Goal: Task Accomplishment & Management: Use online tool/utility

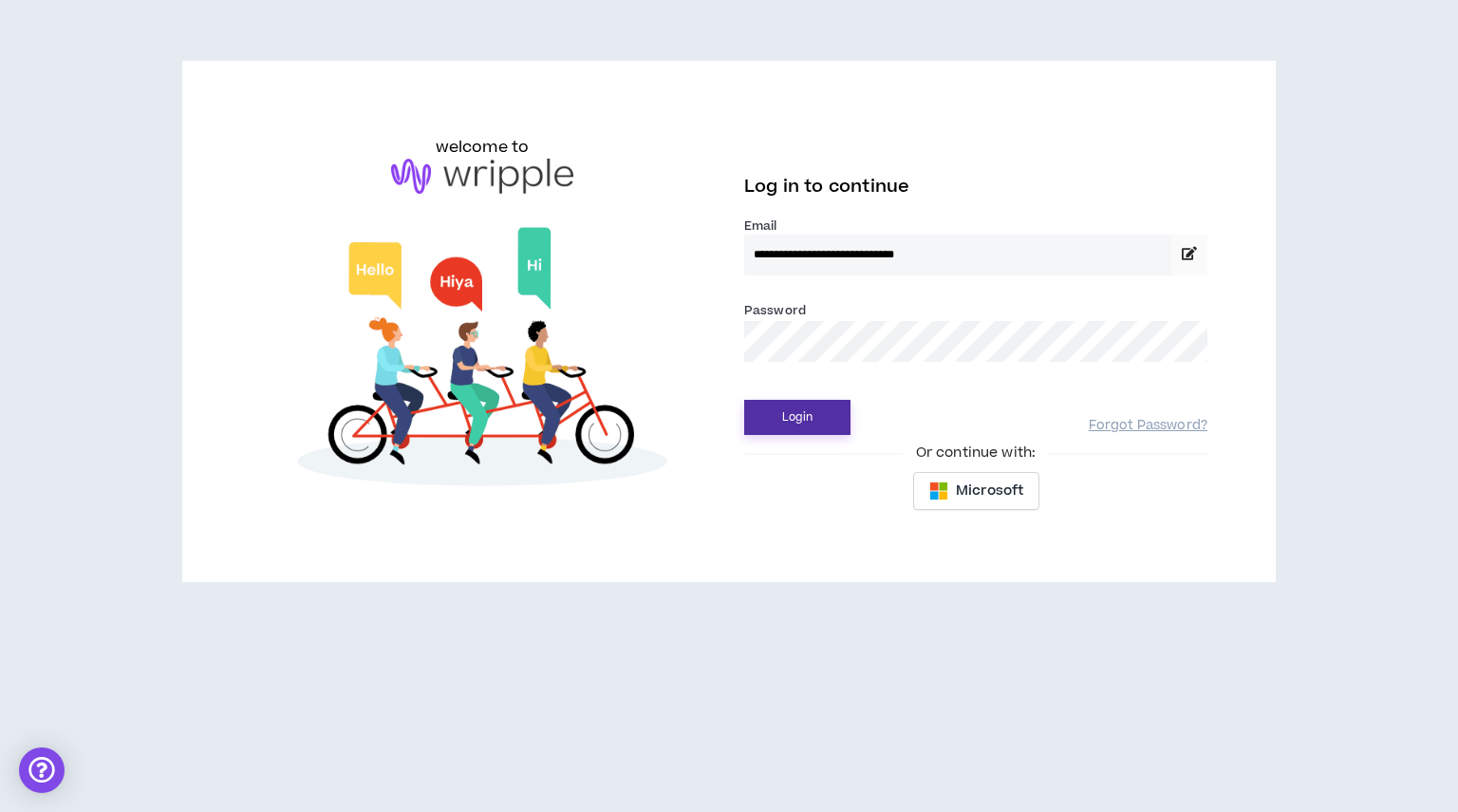
click at [804, 414] on button "Login" at bounding box center [798, 417] width 106 height 35
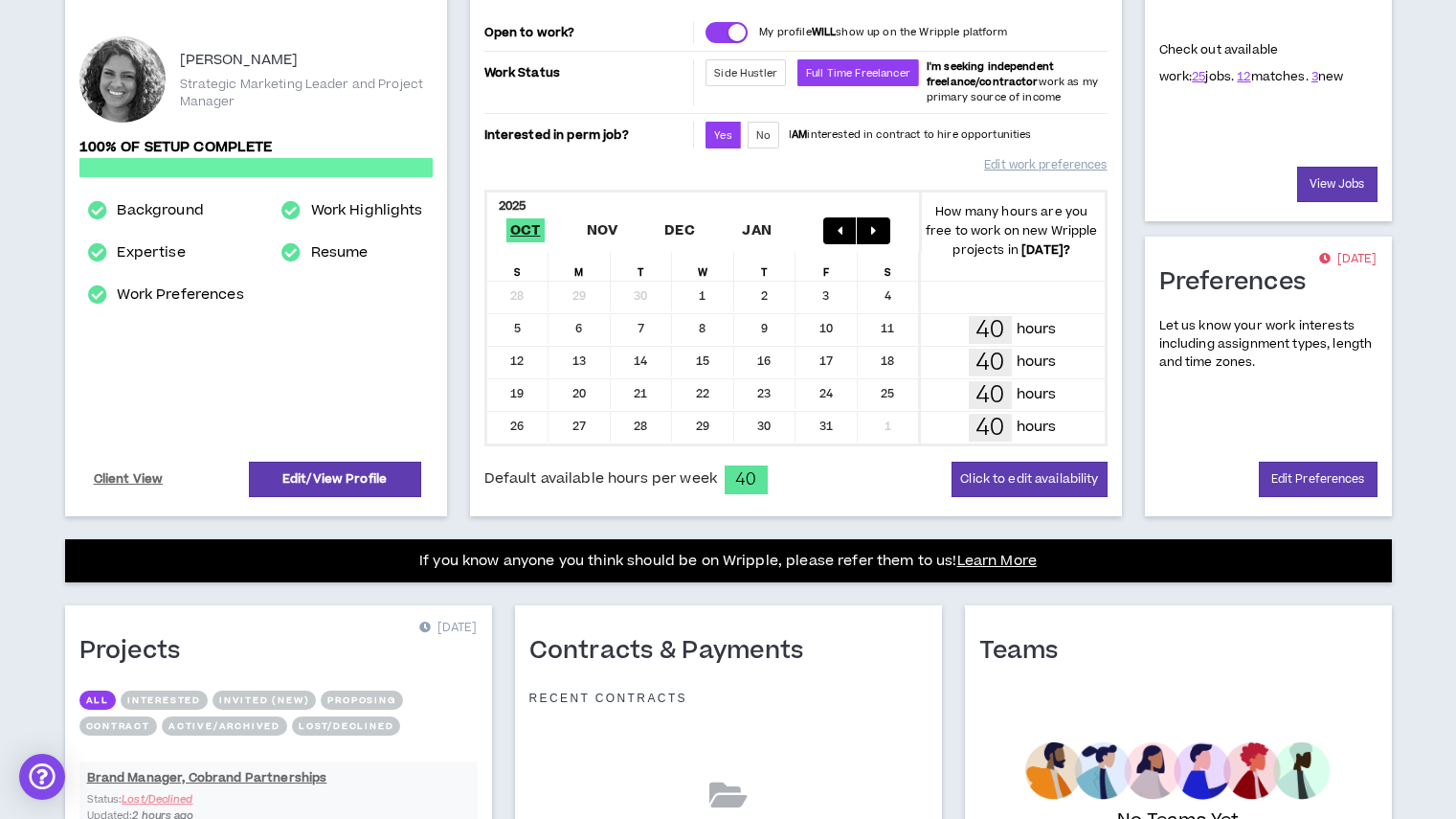
scroll to position [473, 0]
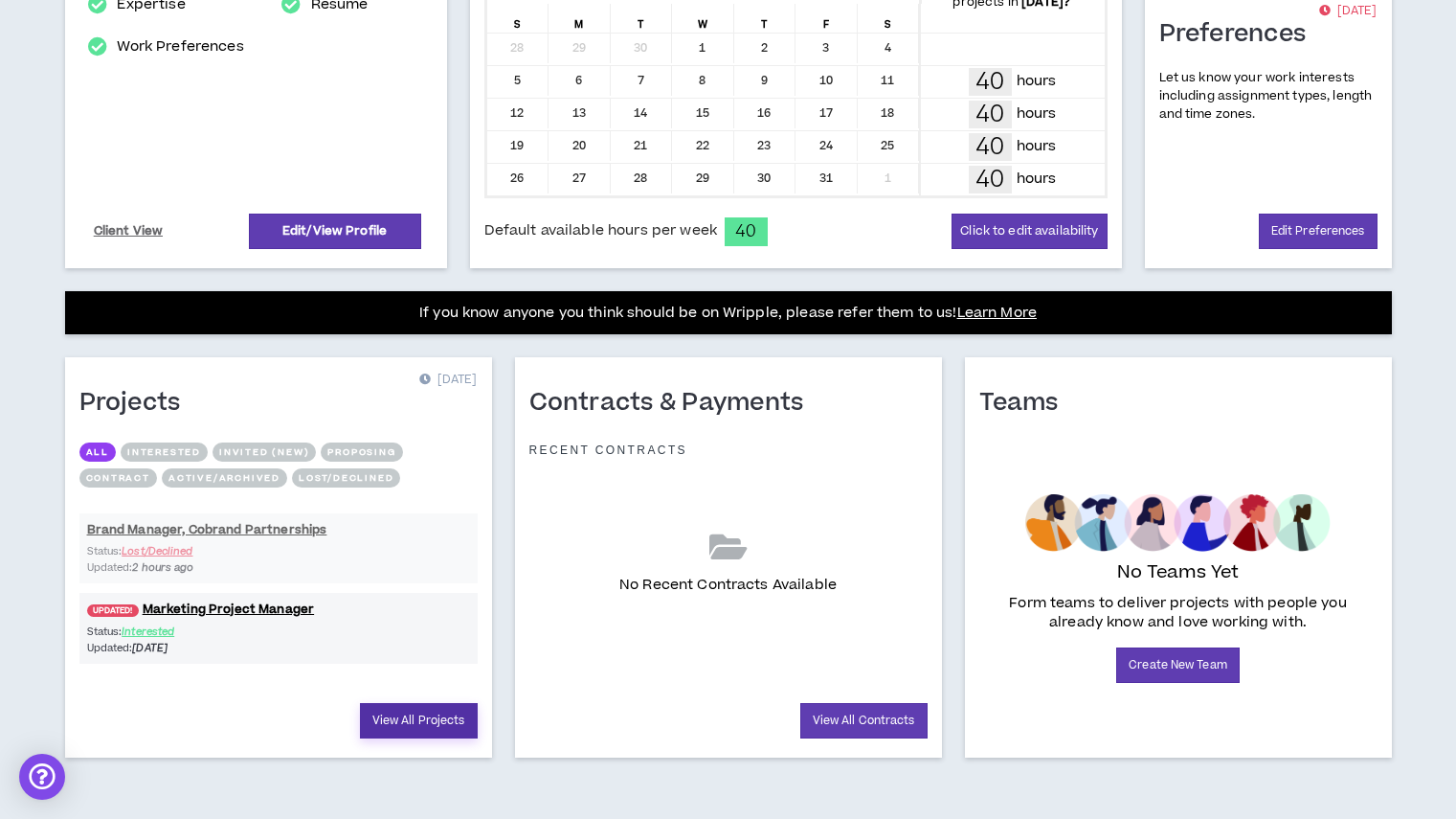
click at [424, 722] on link "View All Projects" at bounding box center [419, 720] width 118 height 35
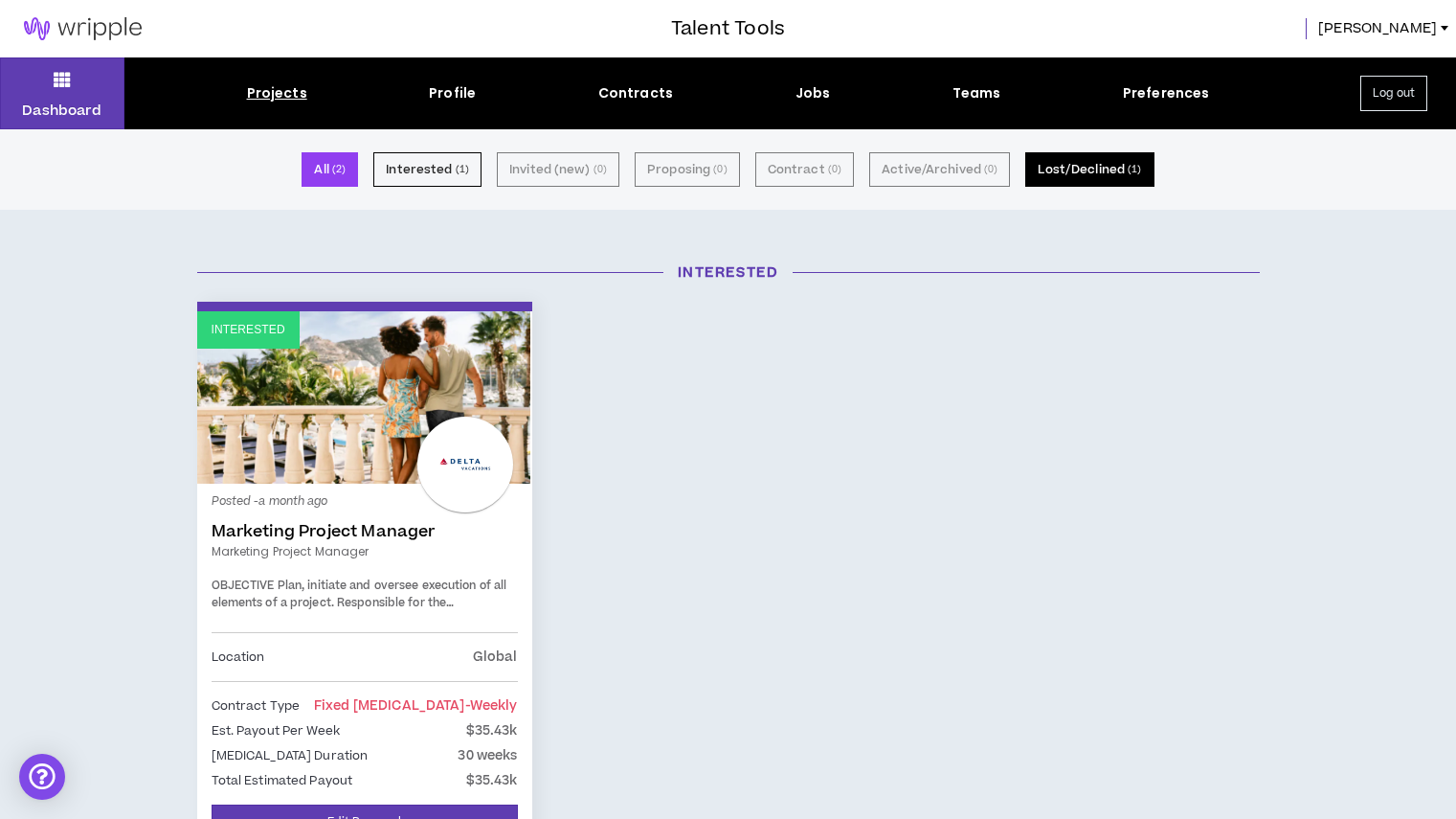
click at [1087, 177] on button "Lost/Declined ( 1 )" at bounding box center [1088, 169] width 128 height 34
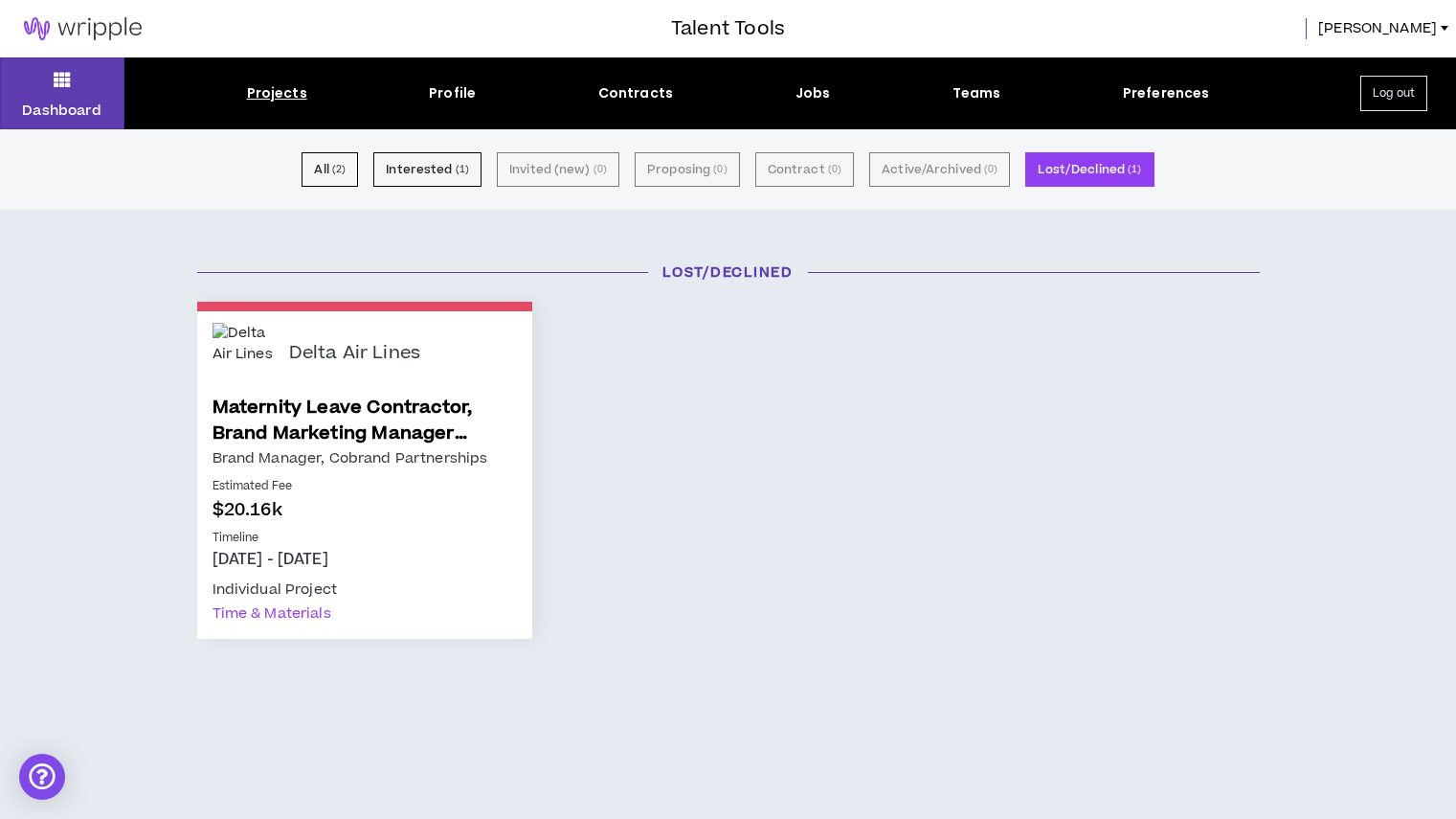
scroll to position [49, 0]
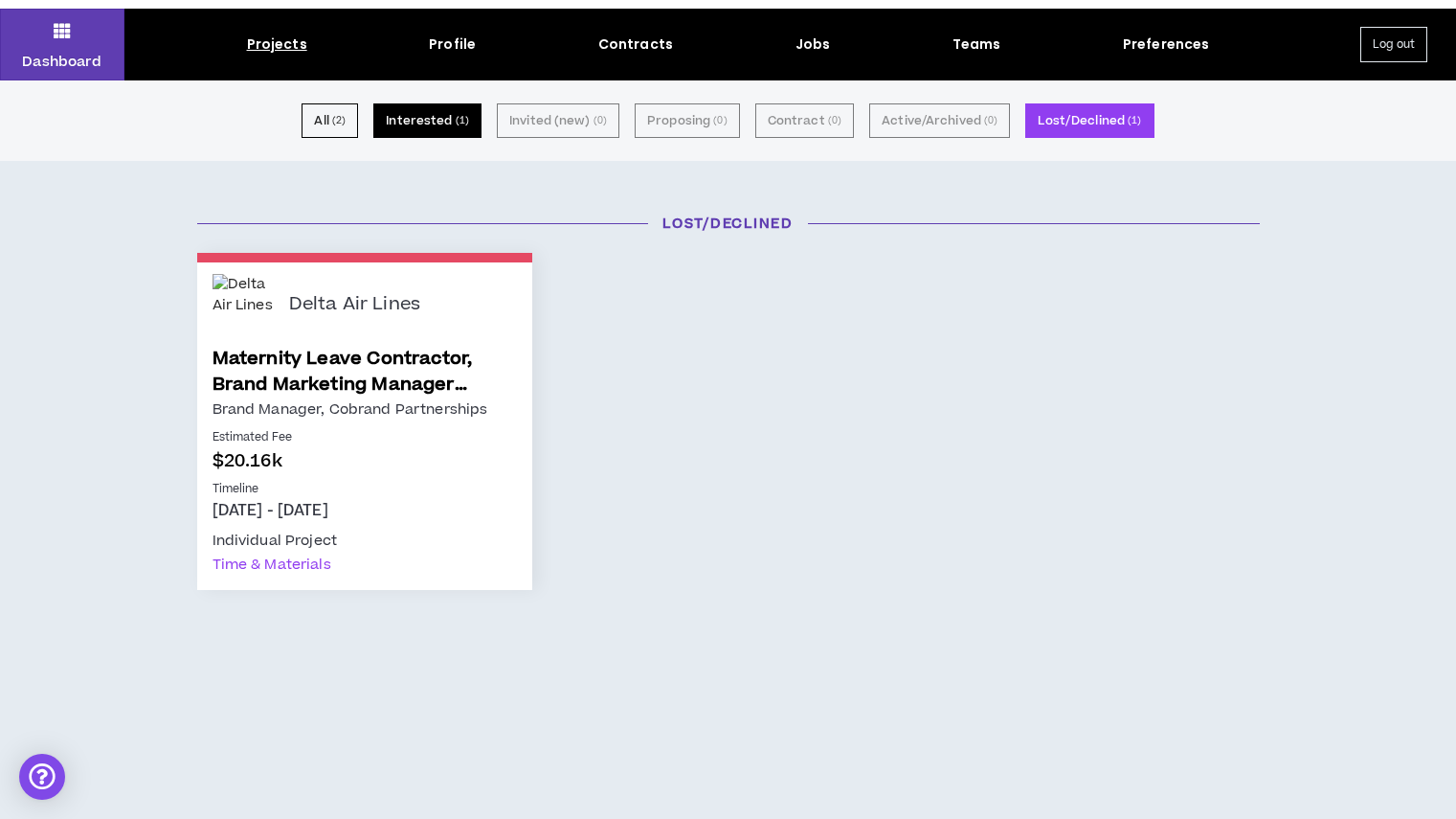
click at [438, 116] on button "Interested ( 1 )" at bounding box center [427, 120] width 108 height 34
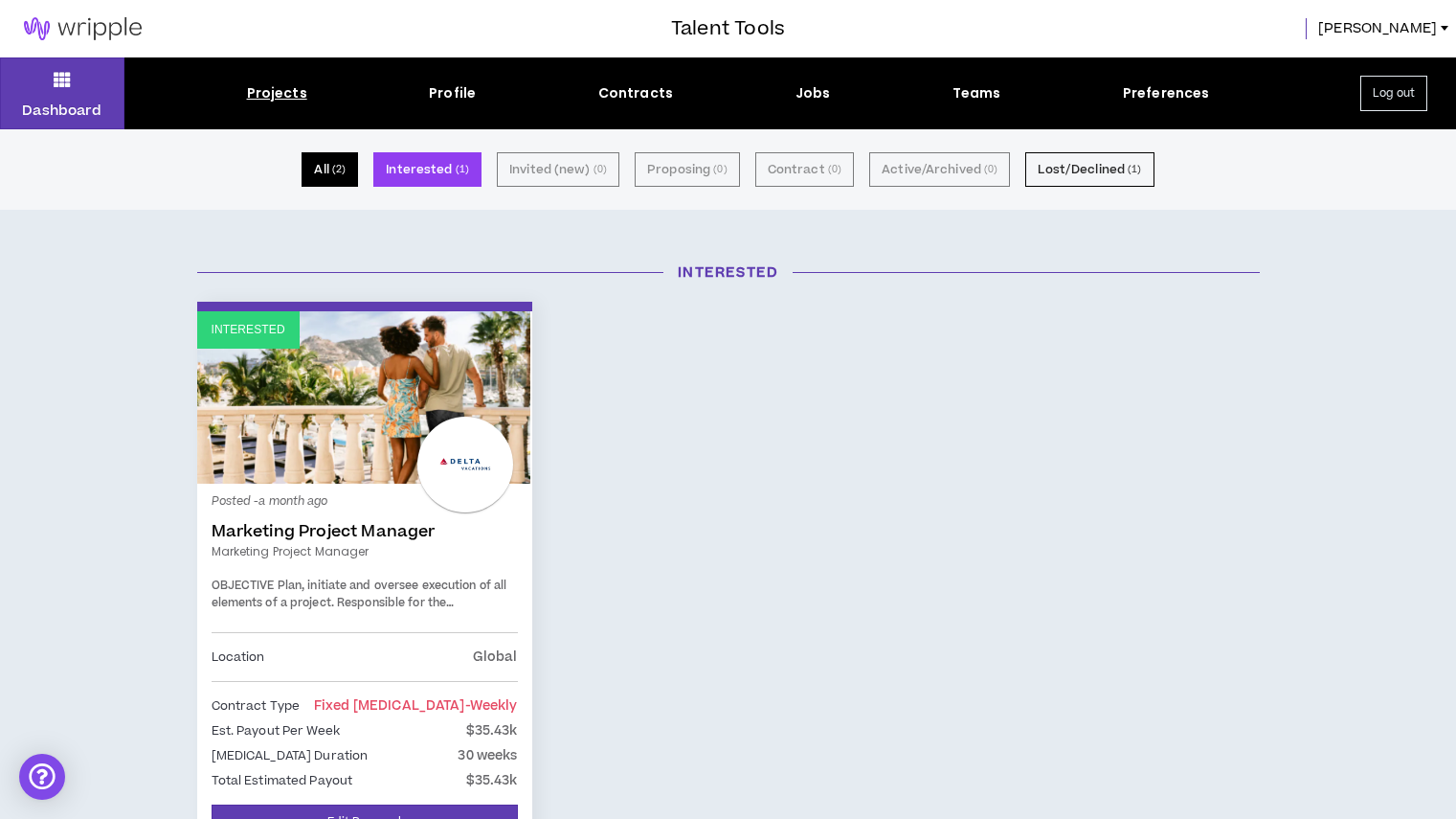
click at [325, 168] on button "All ( 2 )" at bounding box center [330, 169] width 57 height 34
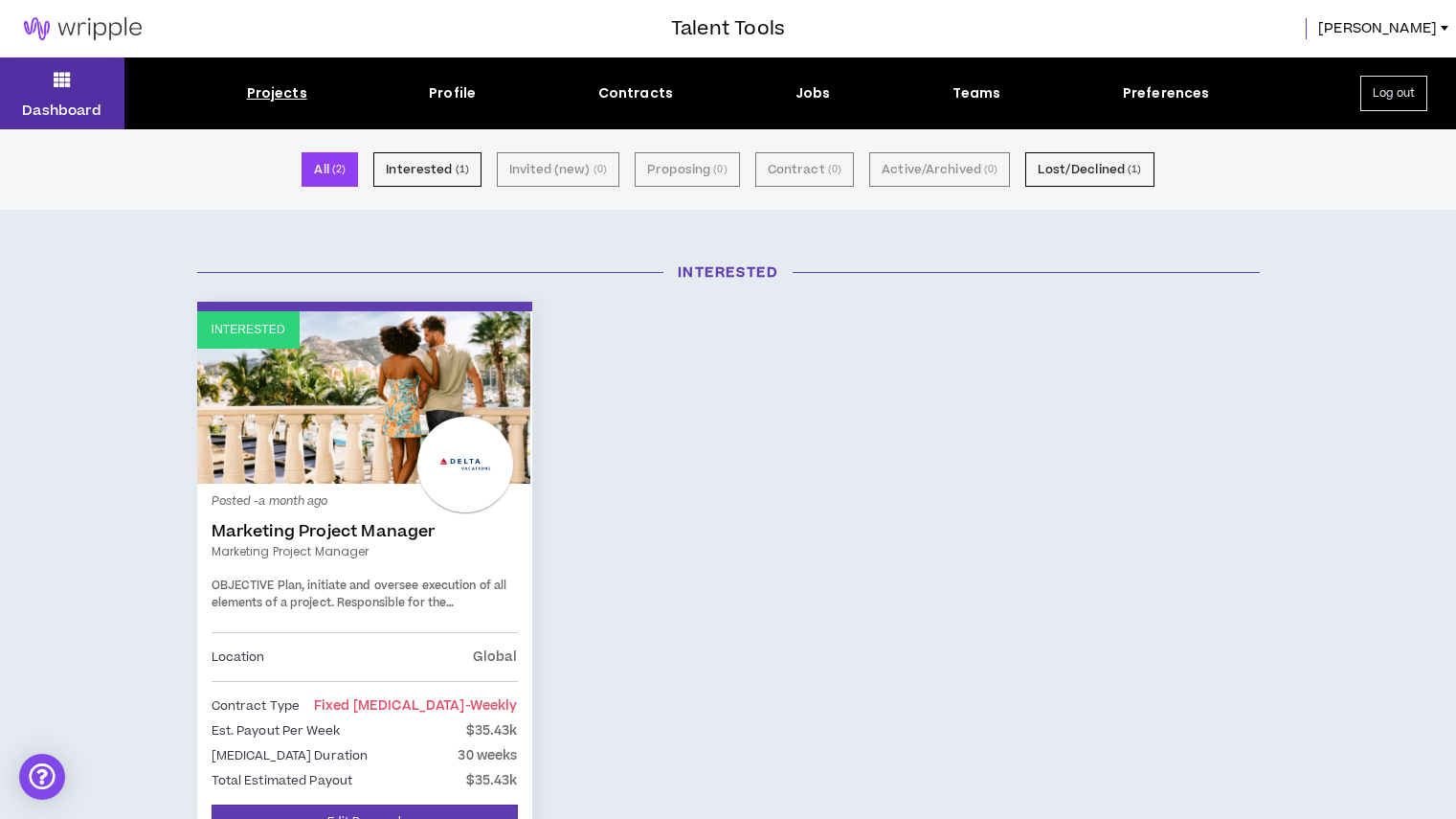
click at [40, 76] on button "Dashboard" at bounding box center [62, 94] width 125 height 72
click at [67, 78] on icon at bounding box center [62, 79] width 18 height 26
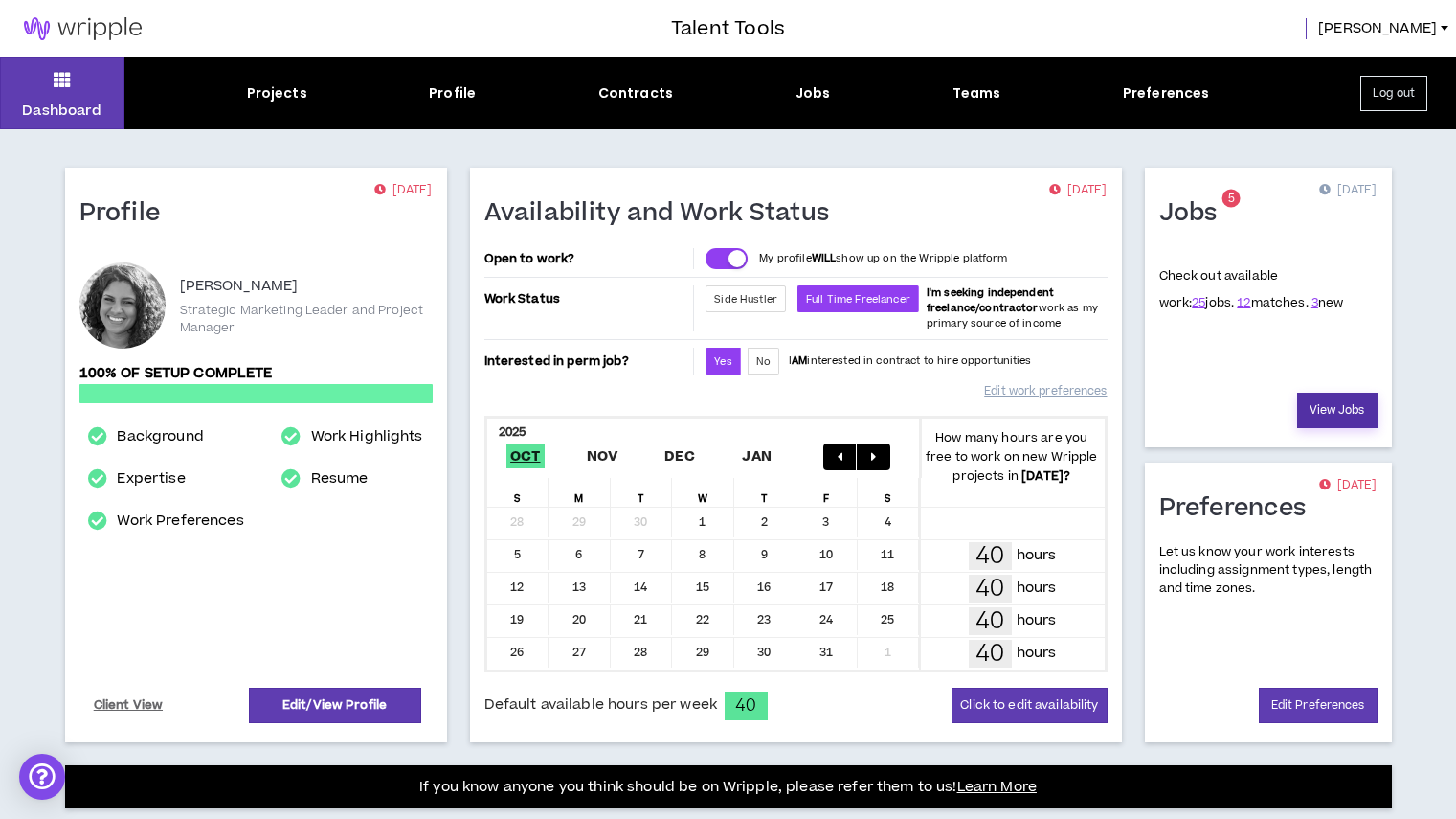
click at [1320, 423] on link "View Jobs" at bounding box center [1337, 410] width 80 height 35
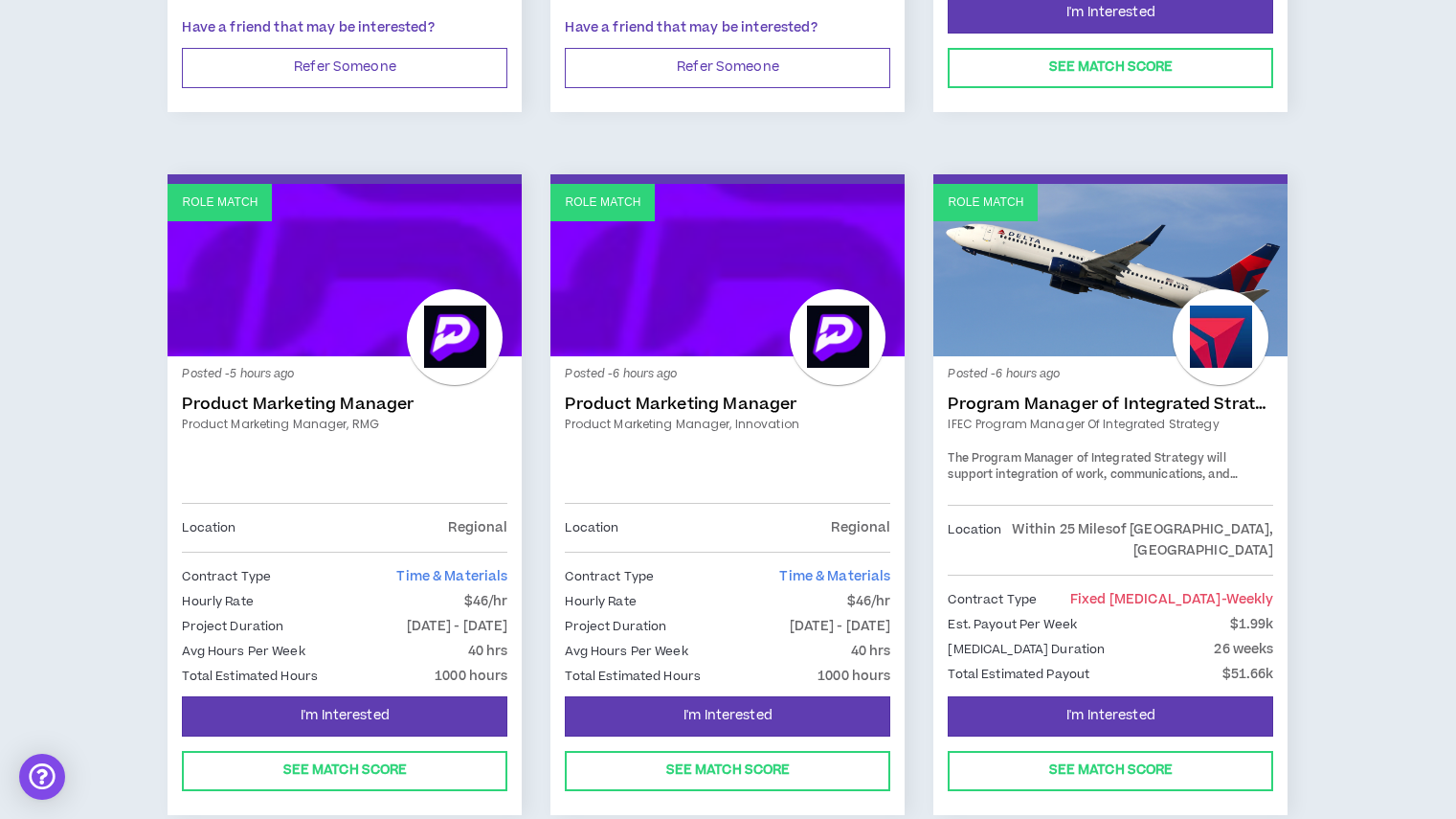
scroll to position [928, 0]
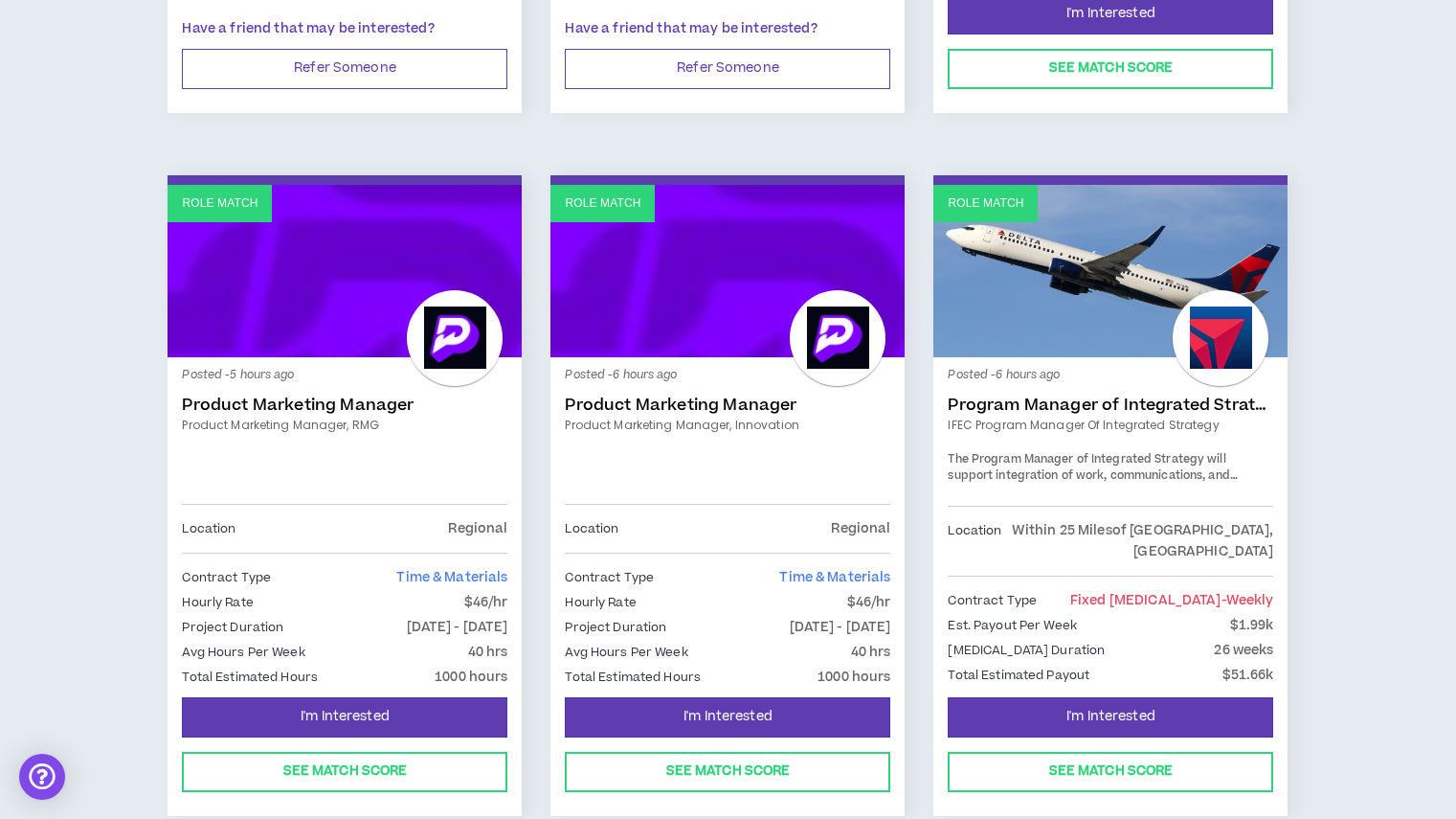
click at [1077, 410] on link "Program Manager of Integrated Strategy" at bounding box center [1110, 405] width 325 height 20
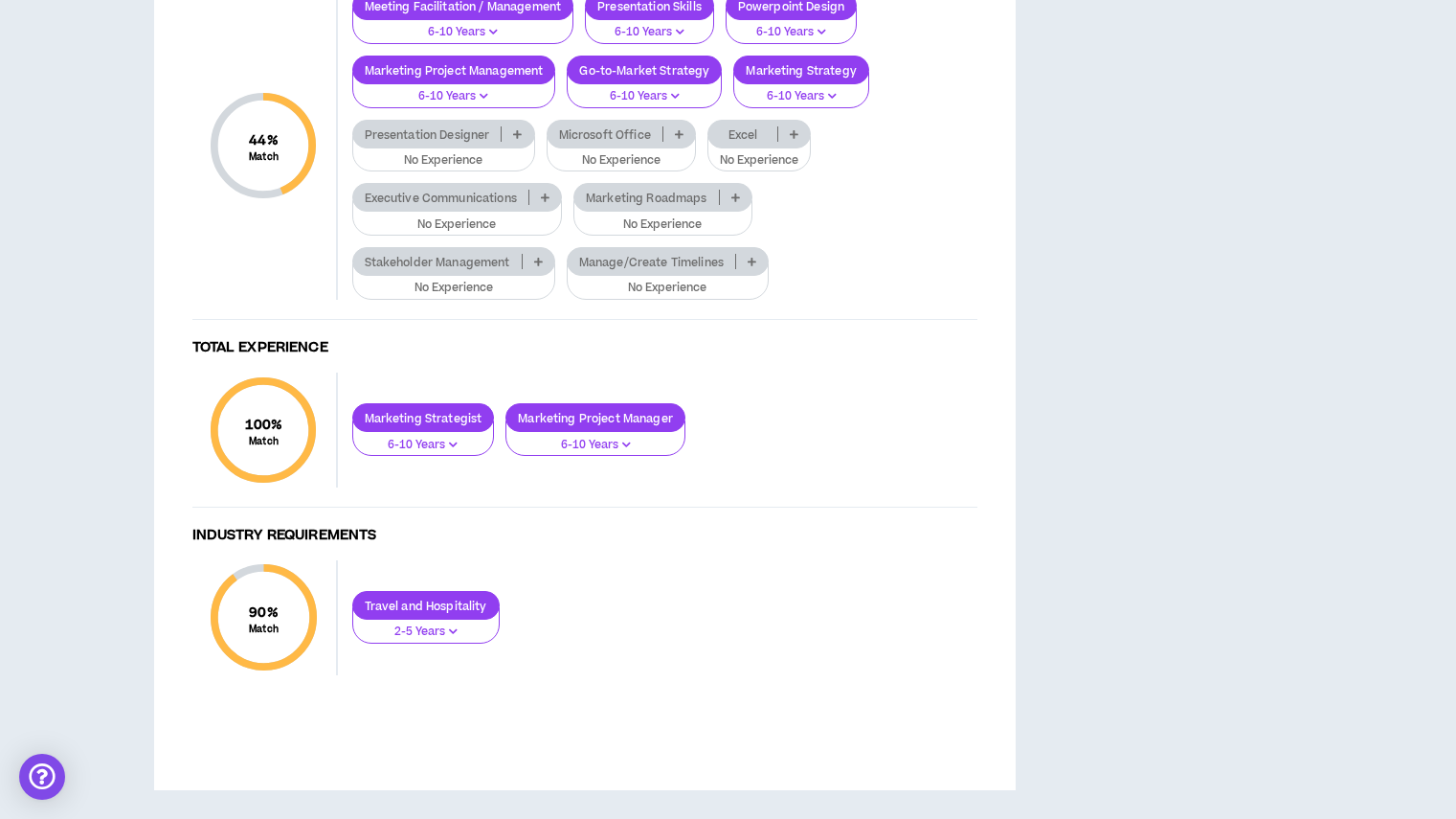
scroll to position [1336, 0]
click at [432, 142] on p "Presentation Designer" at bounding box center [427, 134] width 148 height 15
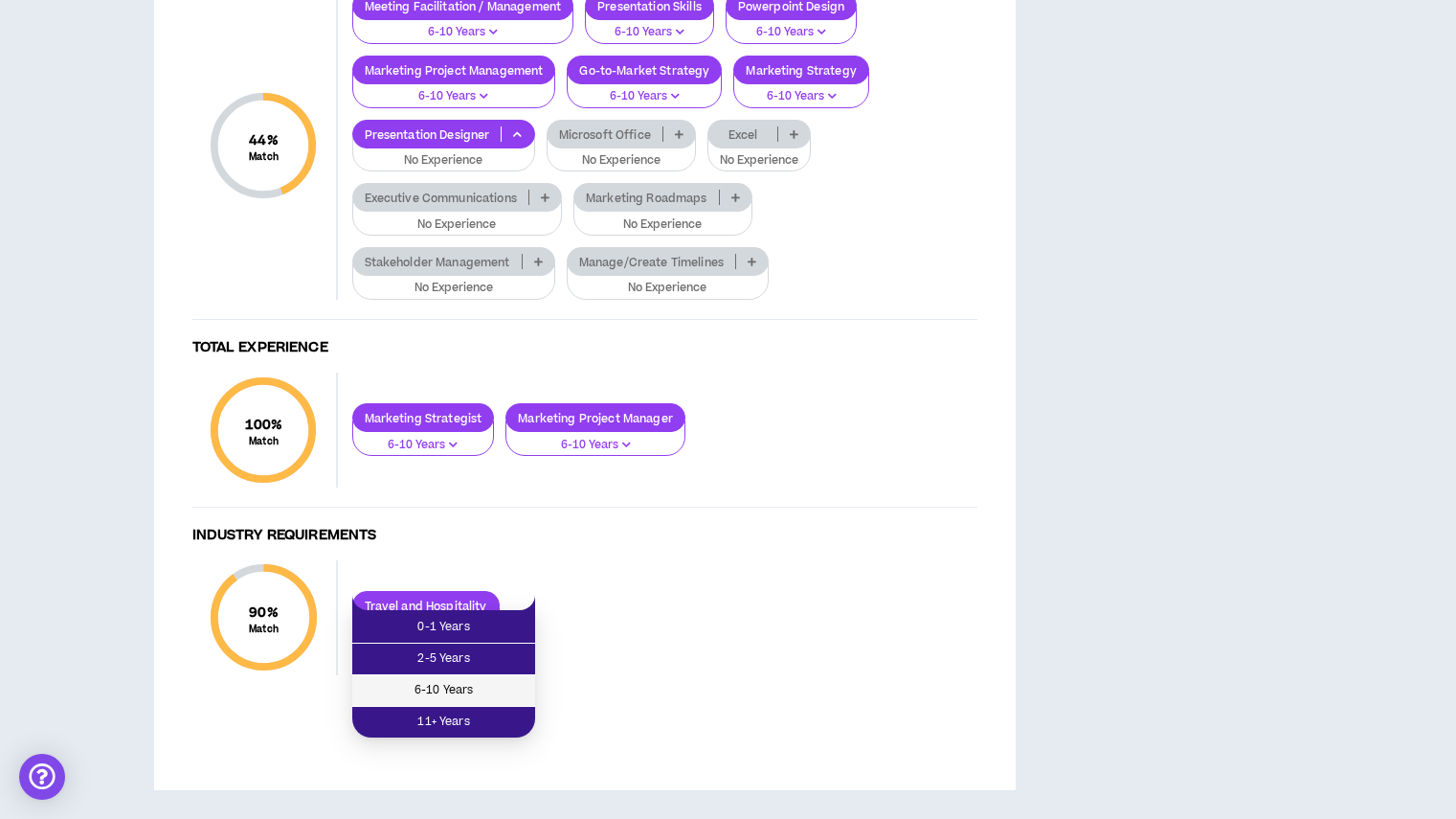
click at [457, 679] on span "6-10 Years" at bounding box center [444, 690] width 160 height 21
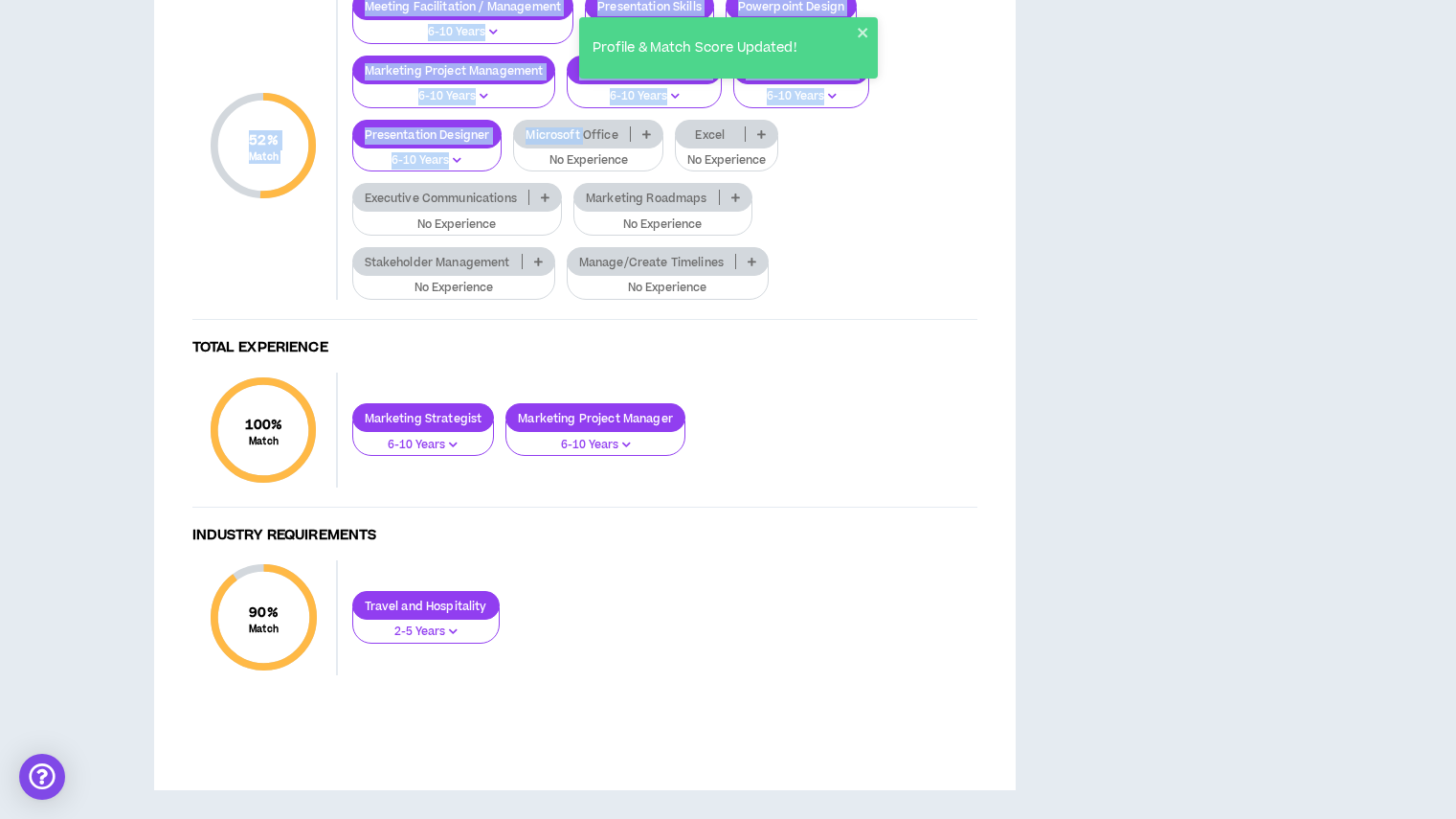
click at [579, 142] on p "Microsoft Office" at bounding box center [572, 134] width 115 height 15
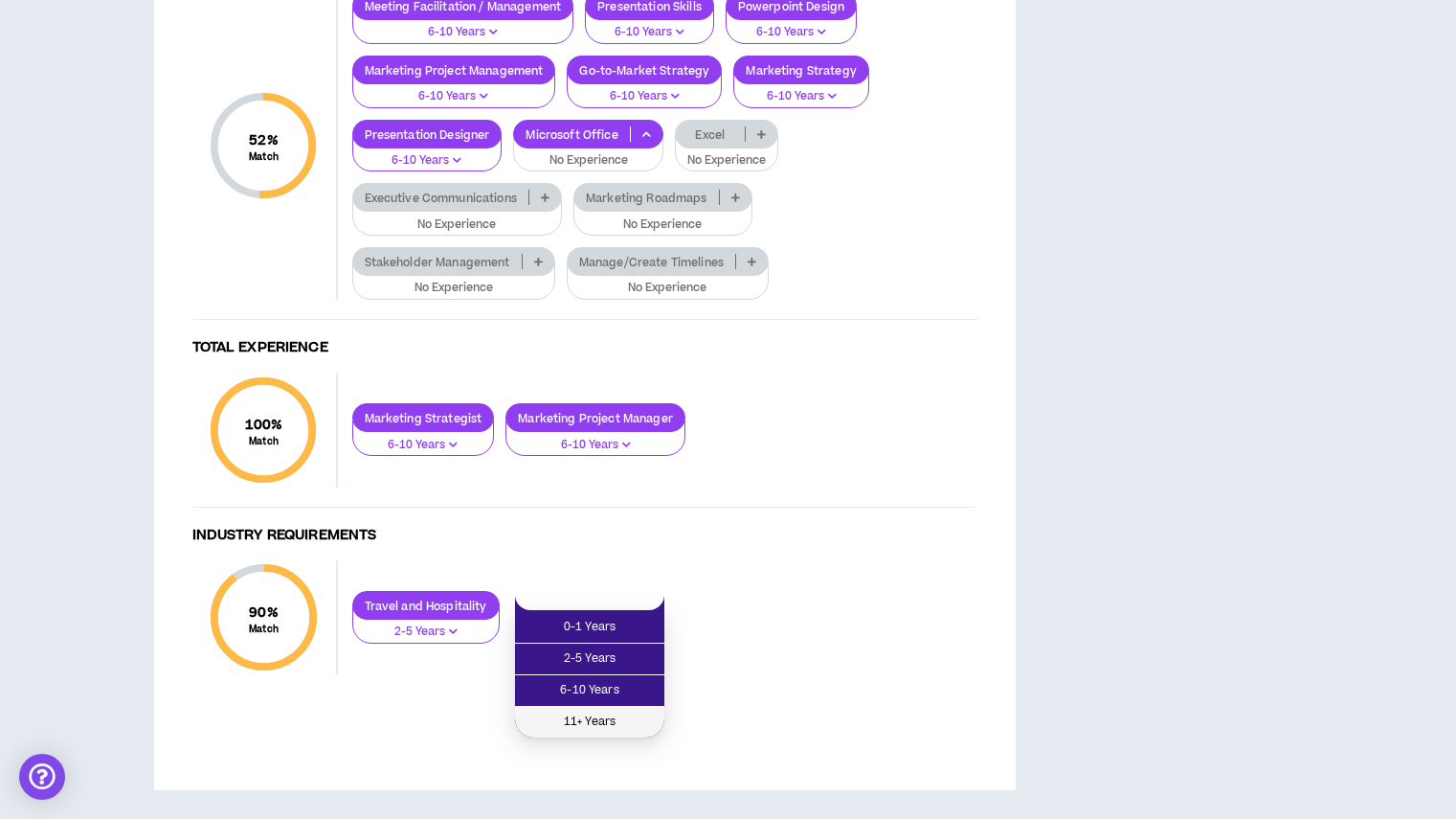
click at [586, 712] on span "11+ Years" at bounding box center [588, 722] width 126 height 21
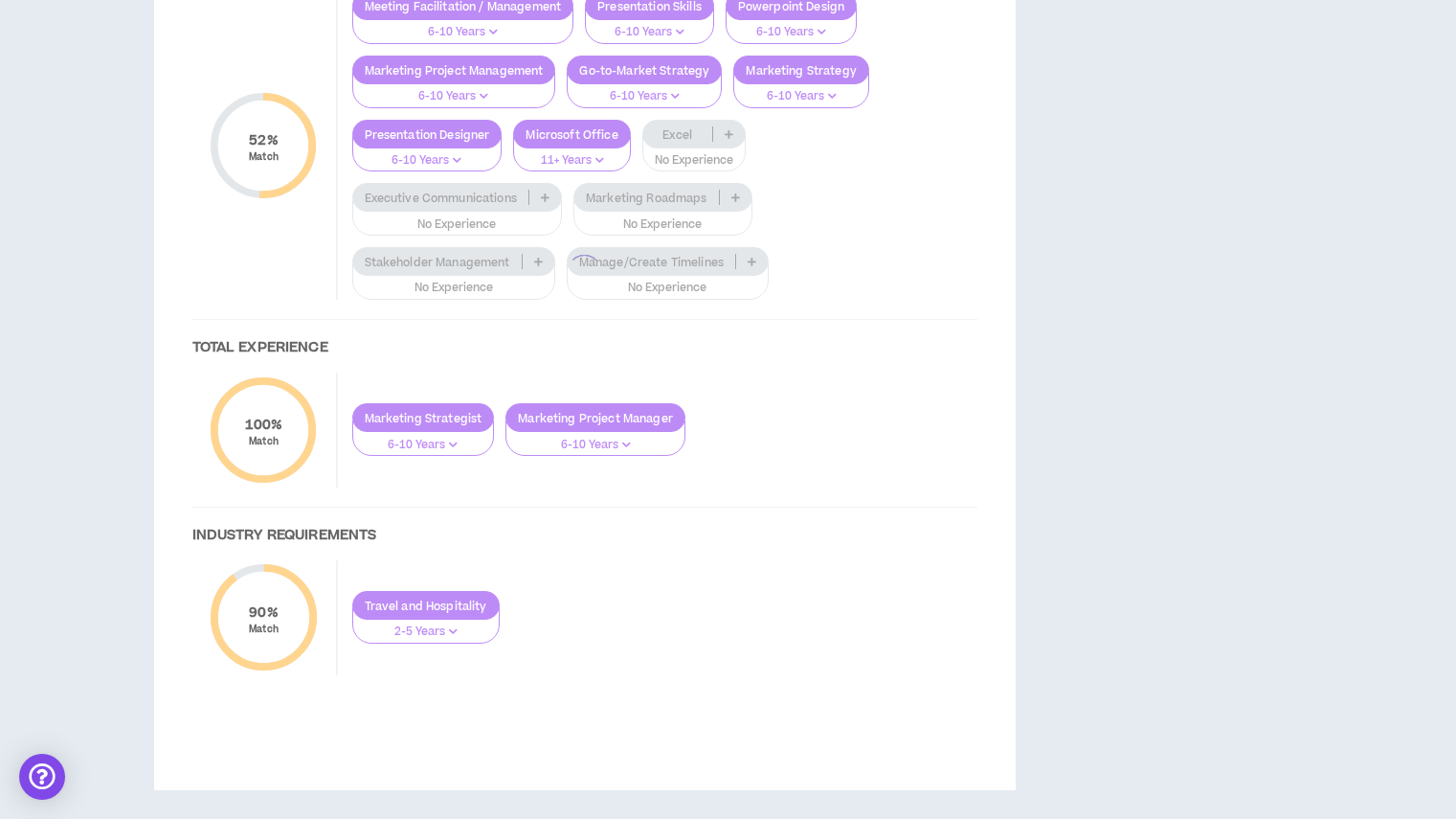
click at [686, 542] on div at bounding box center [585, 271] width 823 height 882
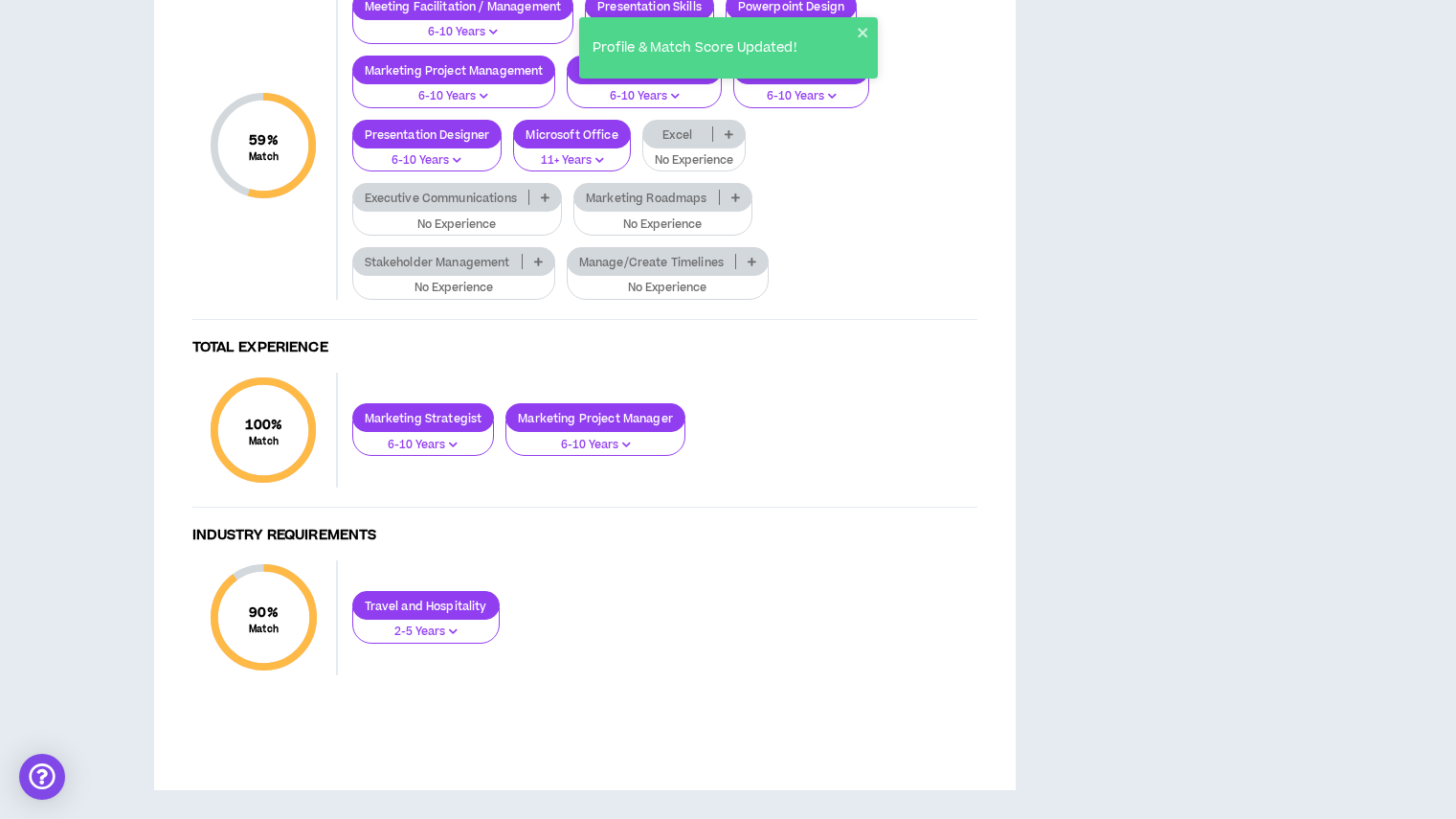
click at [684, 173] on button "No Experience" at bounding box center [694, 153] width 103 height 36
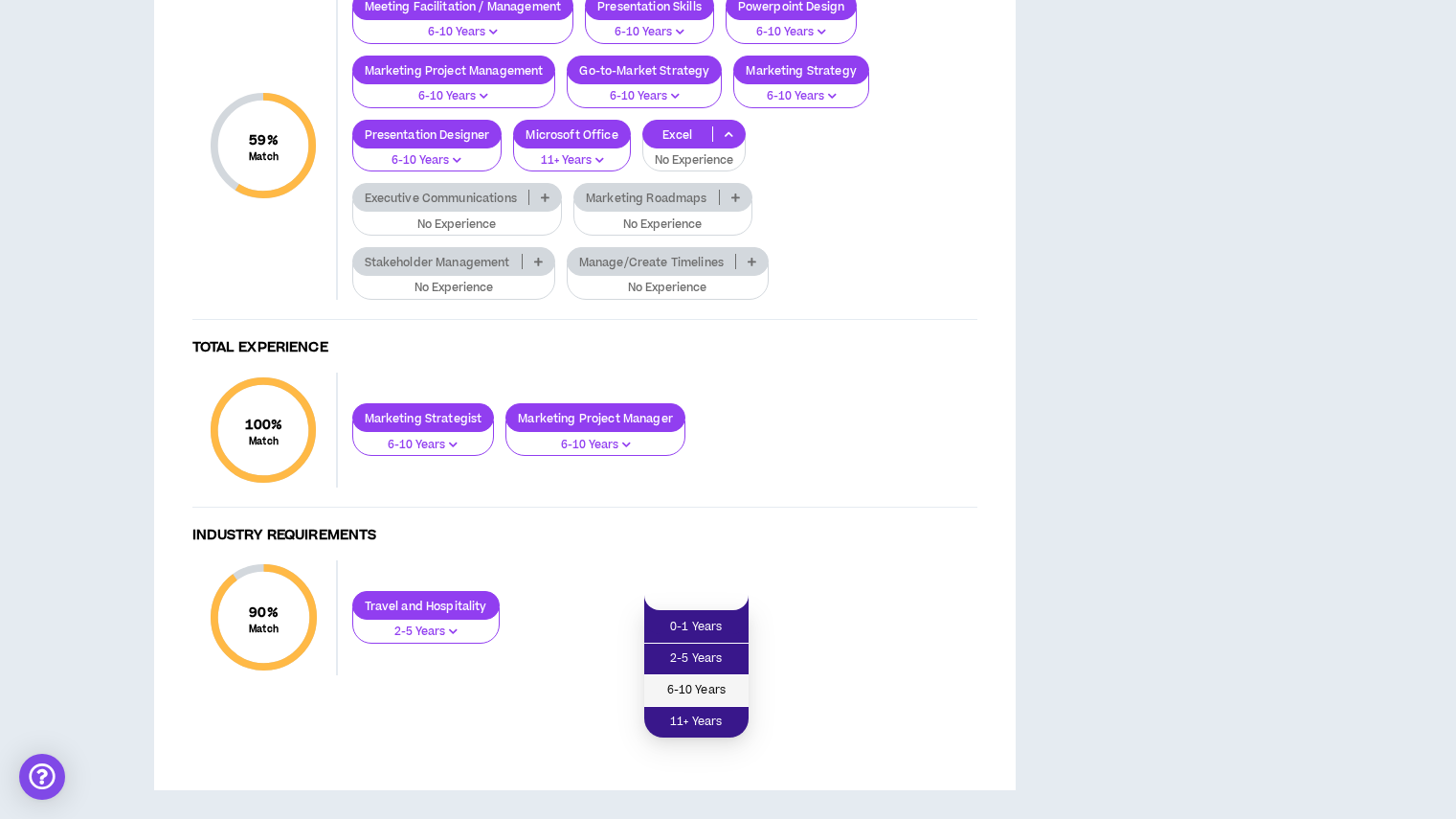
click at [678, 679] on span "6-10 Years" at bounding box center [696, 690] width 81 height 21
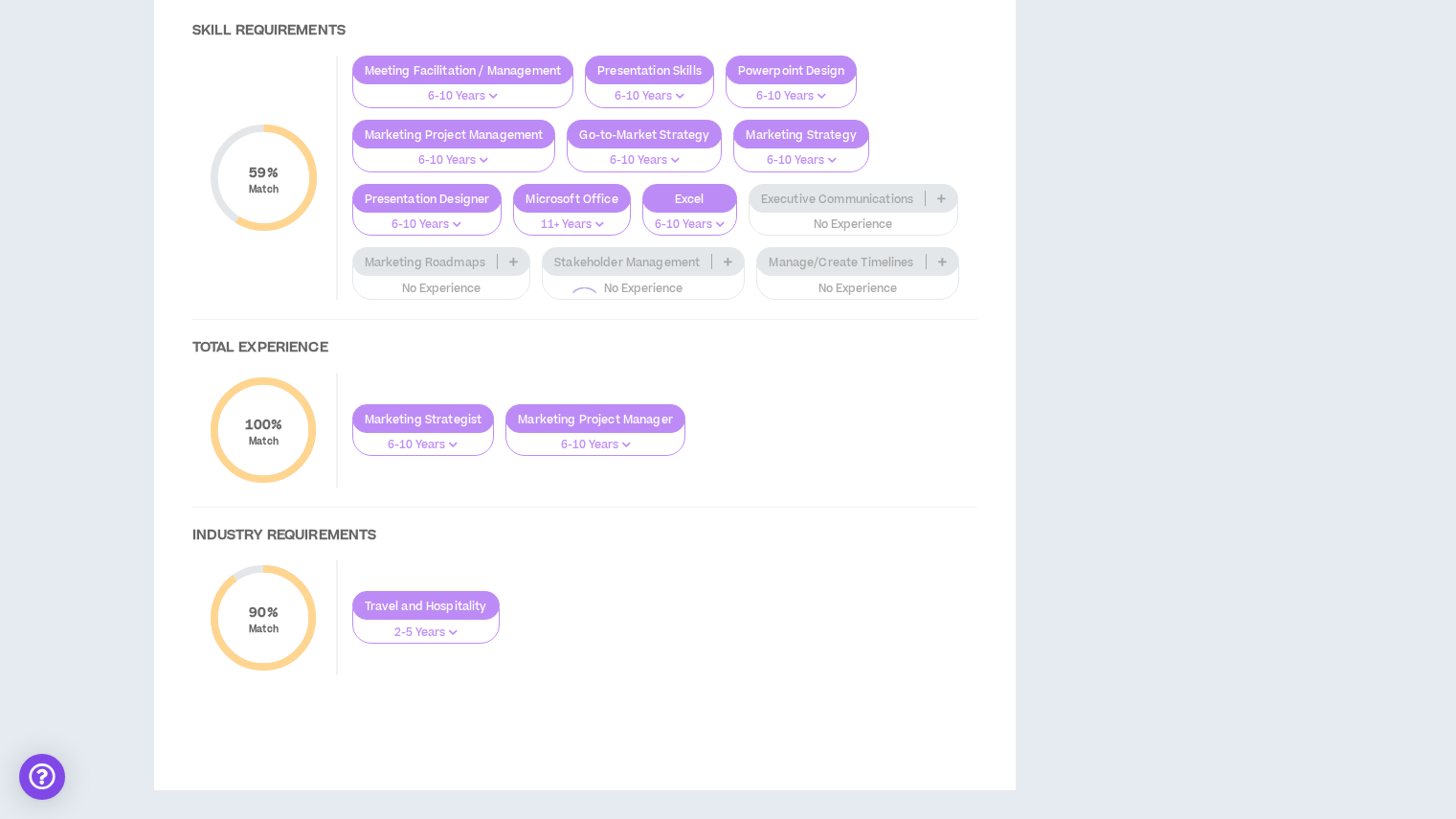
click at [835, 548] on div at bounding box center [585, 304] width 823 height 819
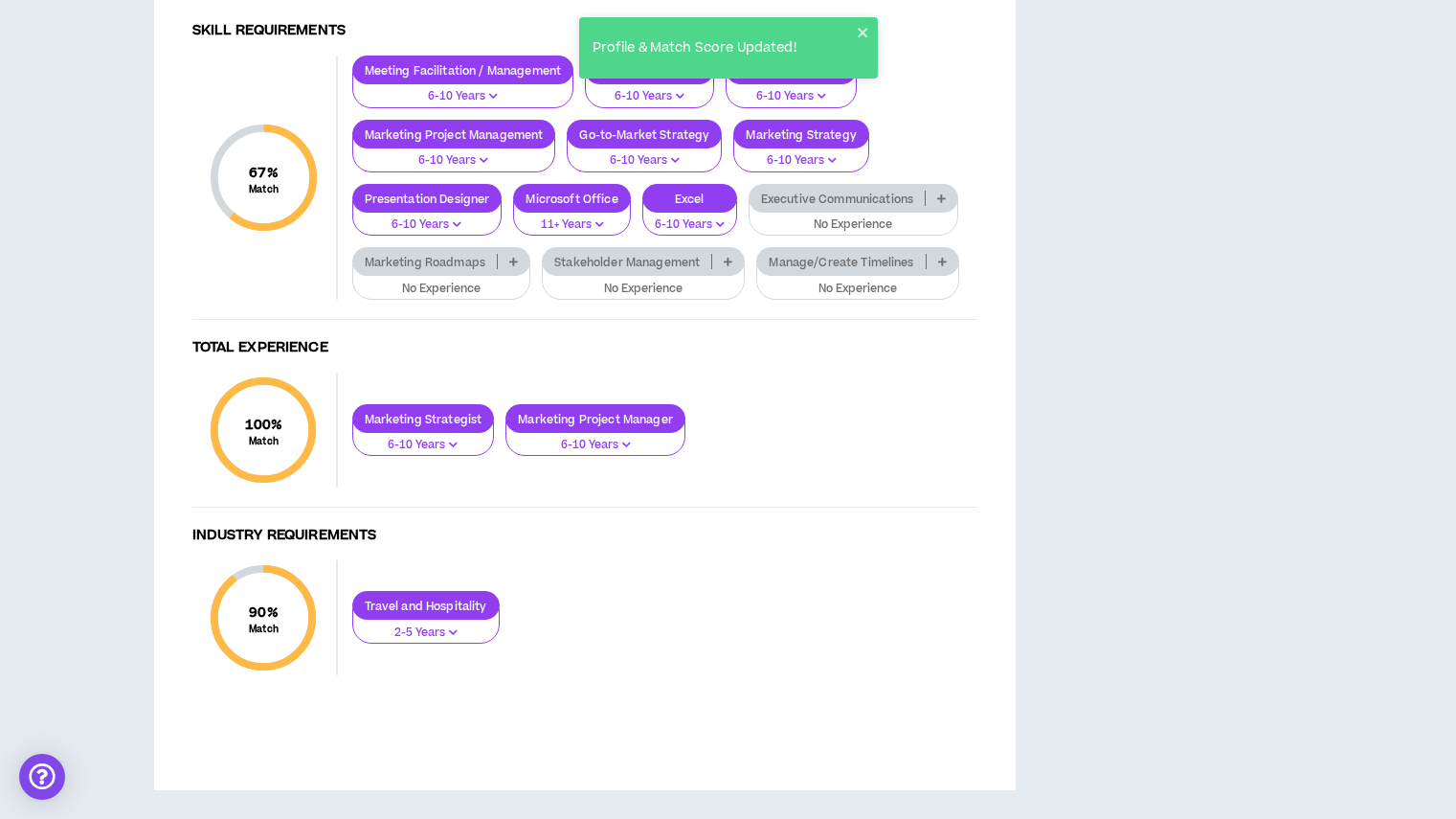
click at [835, 213] on div "Executive Communications" at bounding box center [854, 197] width 211 height 28
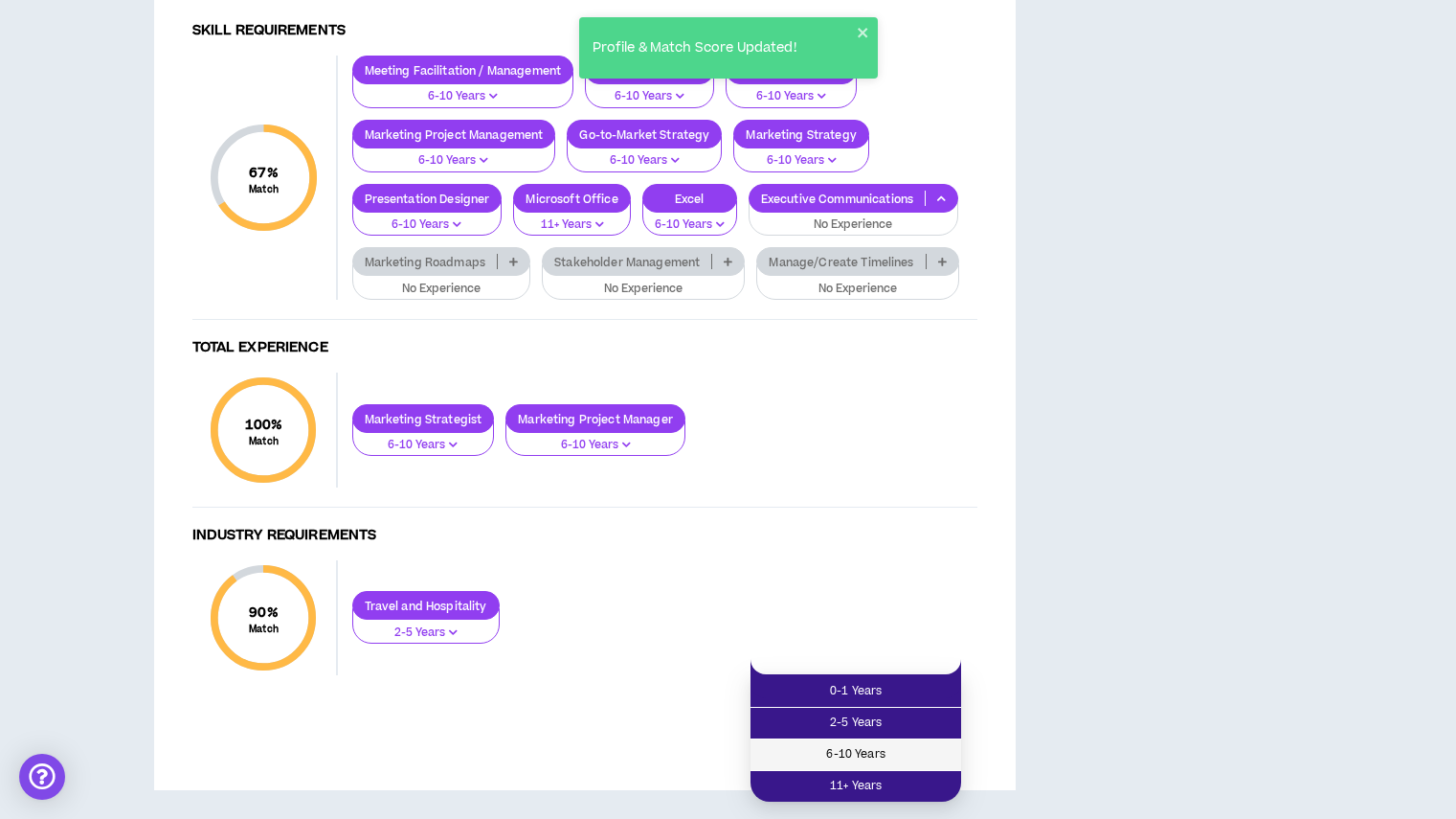
click at [827, 744] on span "6-10 Years" at bounding box center [856, 755] width 187 height 21
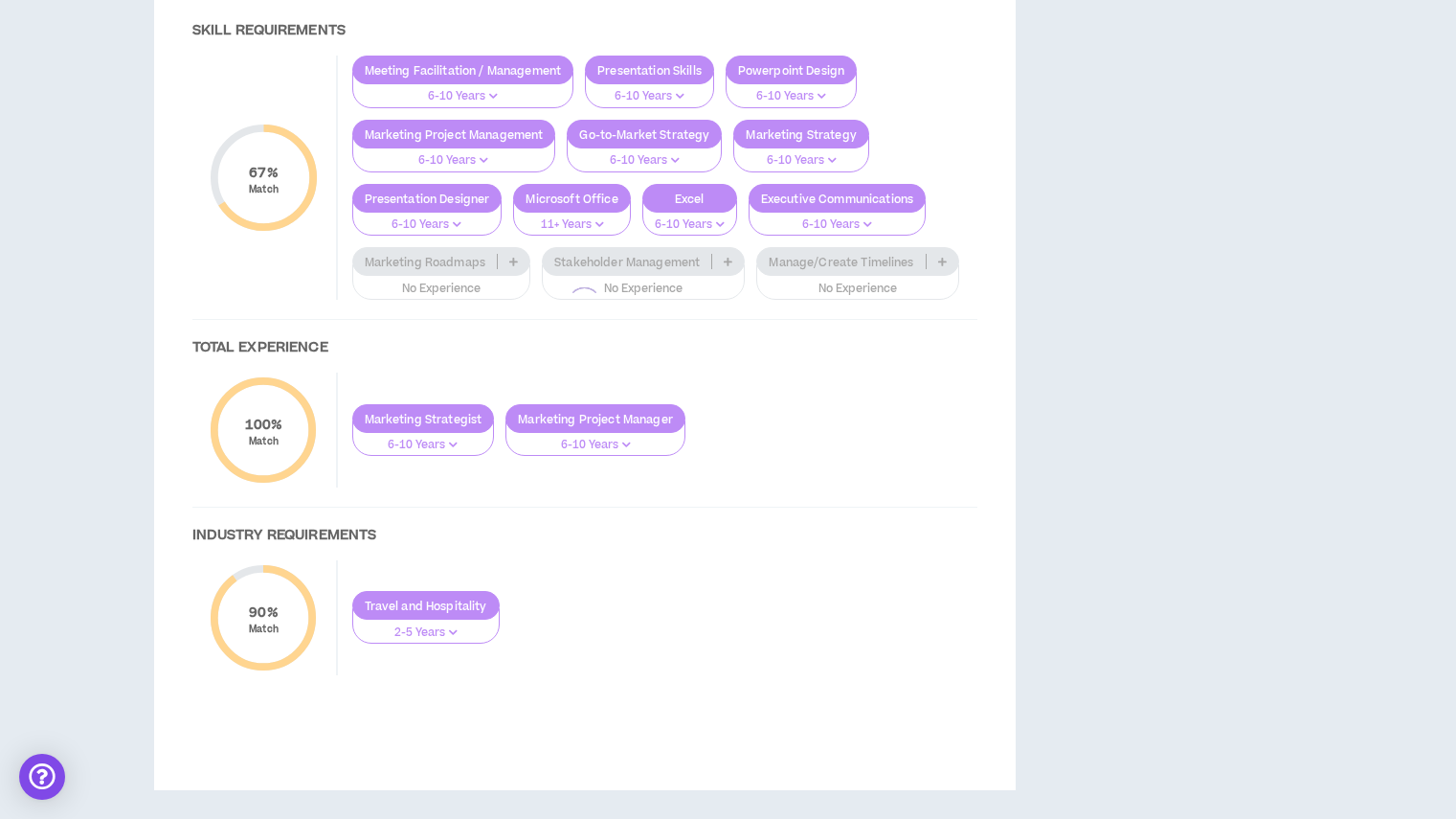
click at [444, 610] on div at bounding box center [585, 304] width 823 height 819
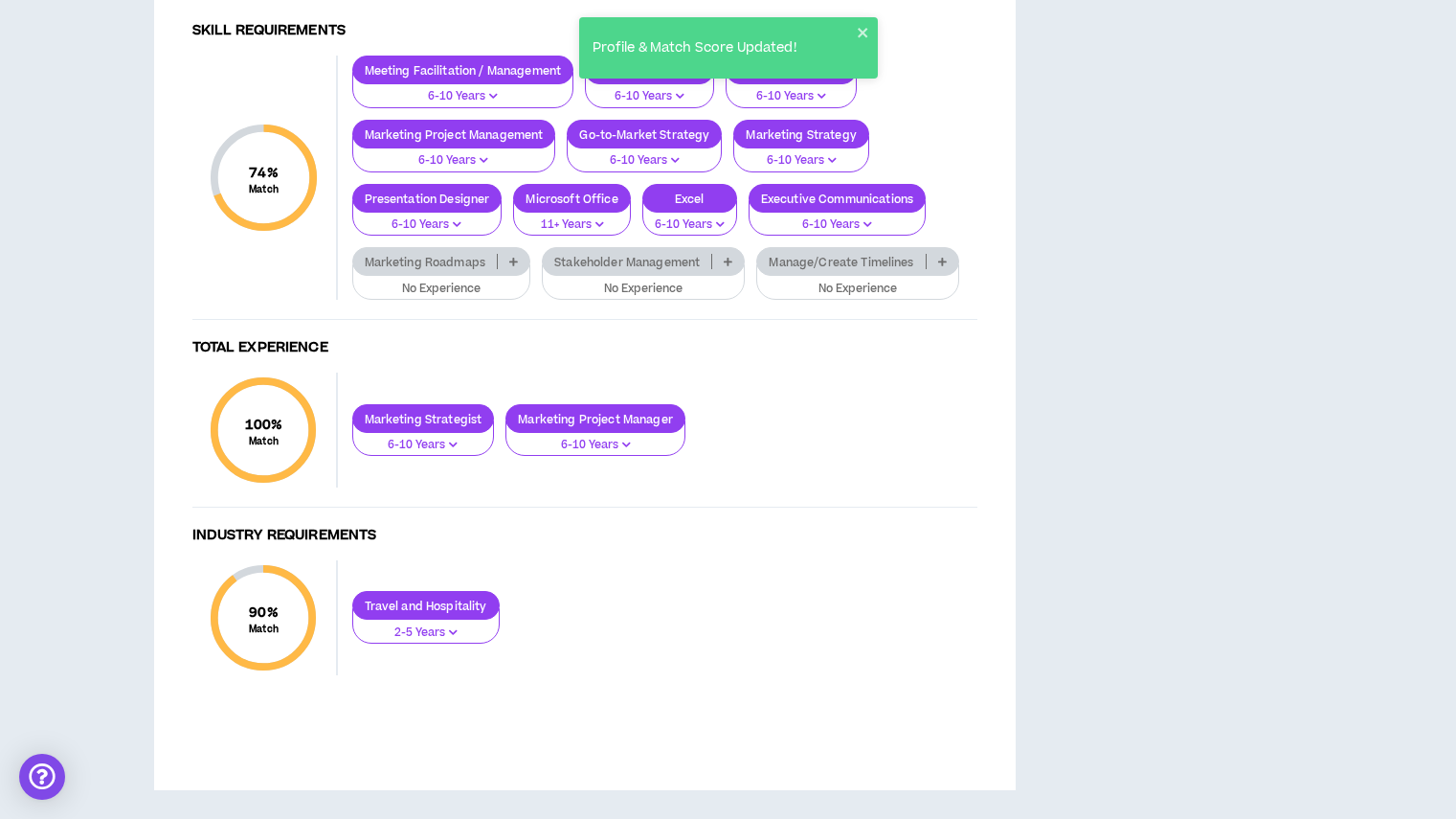
click at [444, 269] on p "Marketing Roadmaps" at bounding box center [425, 262] width 144 height 15
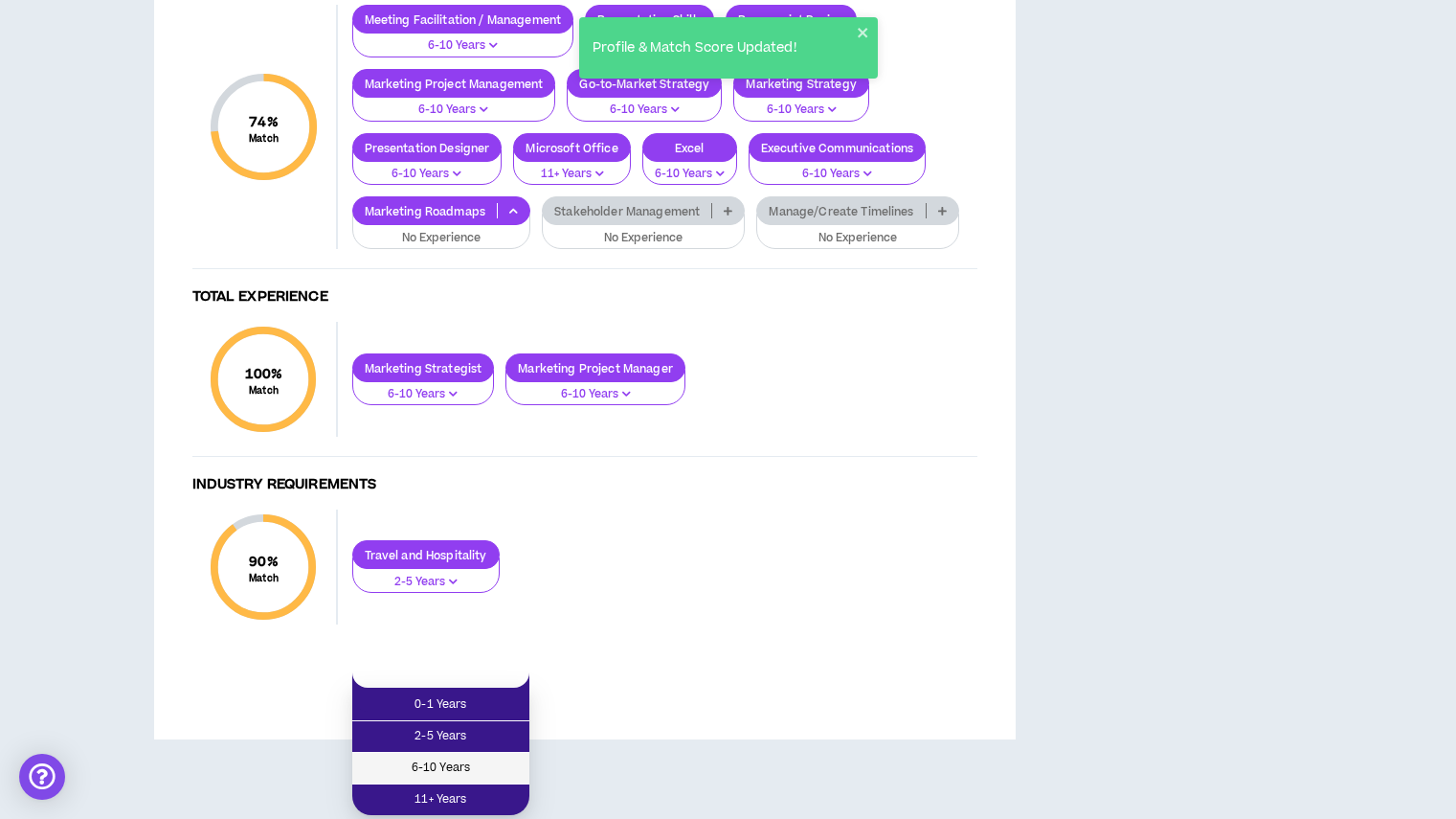
click at [450, 758] on span "6-10 Years" at bounding box center [441, 768] width 154 height 21
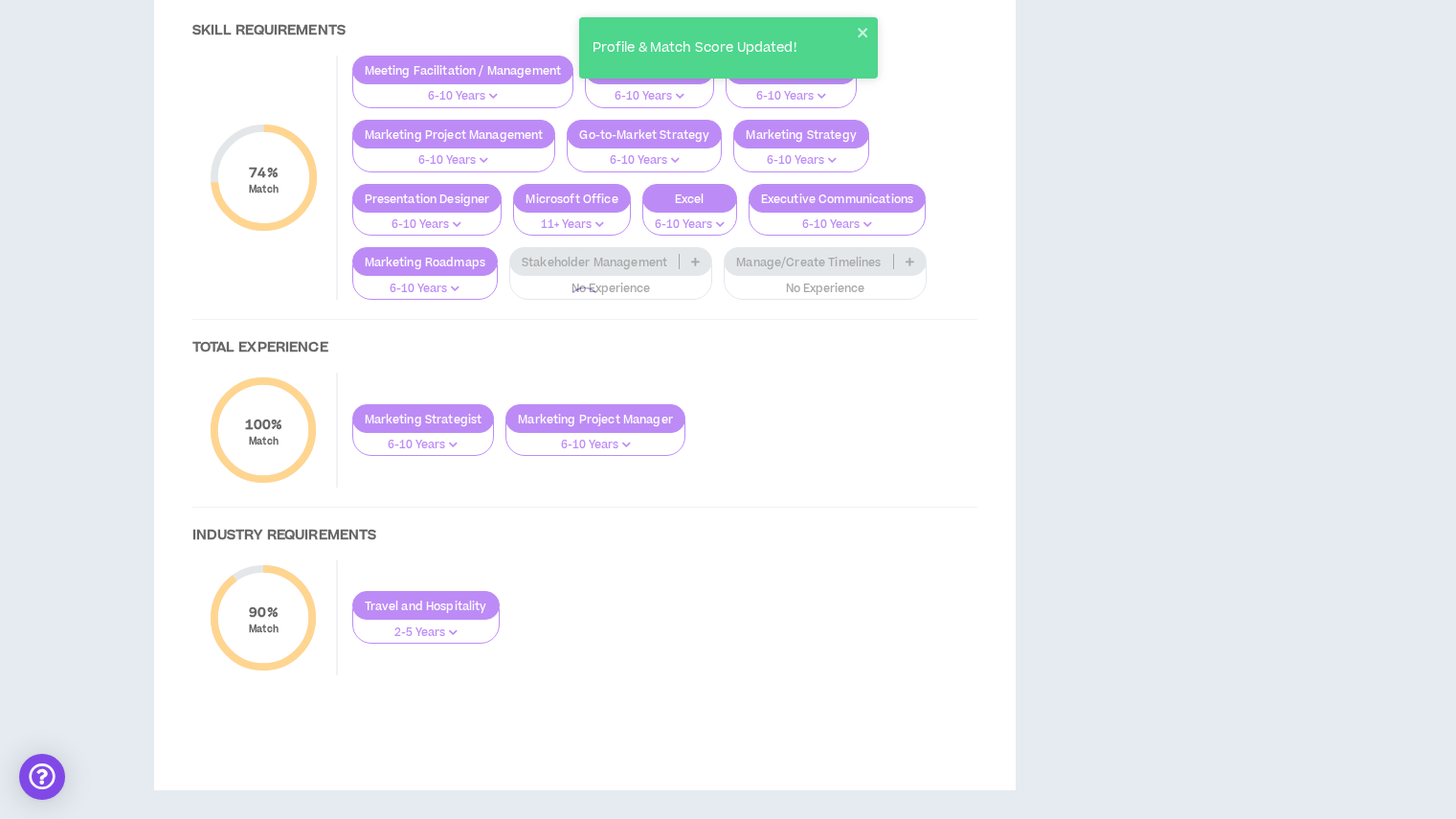
click at [621, 605] on div at bounding box center [585, 304] width 823 height 819
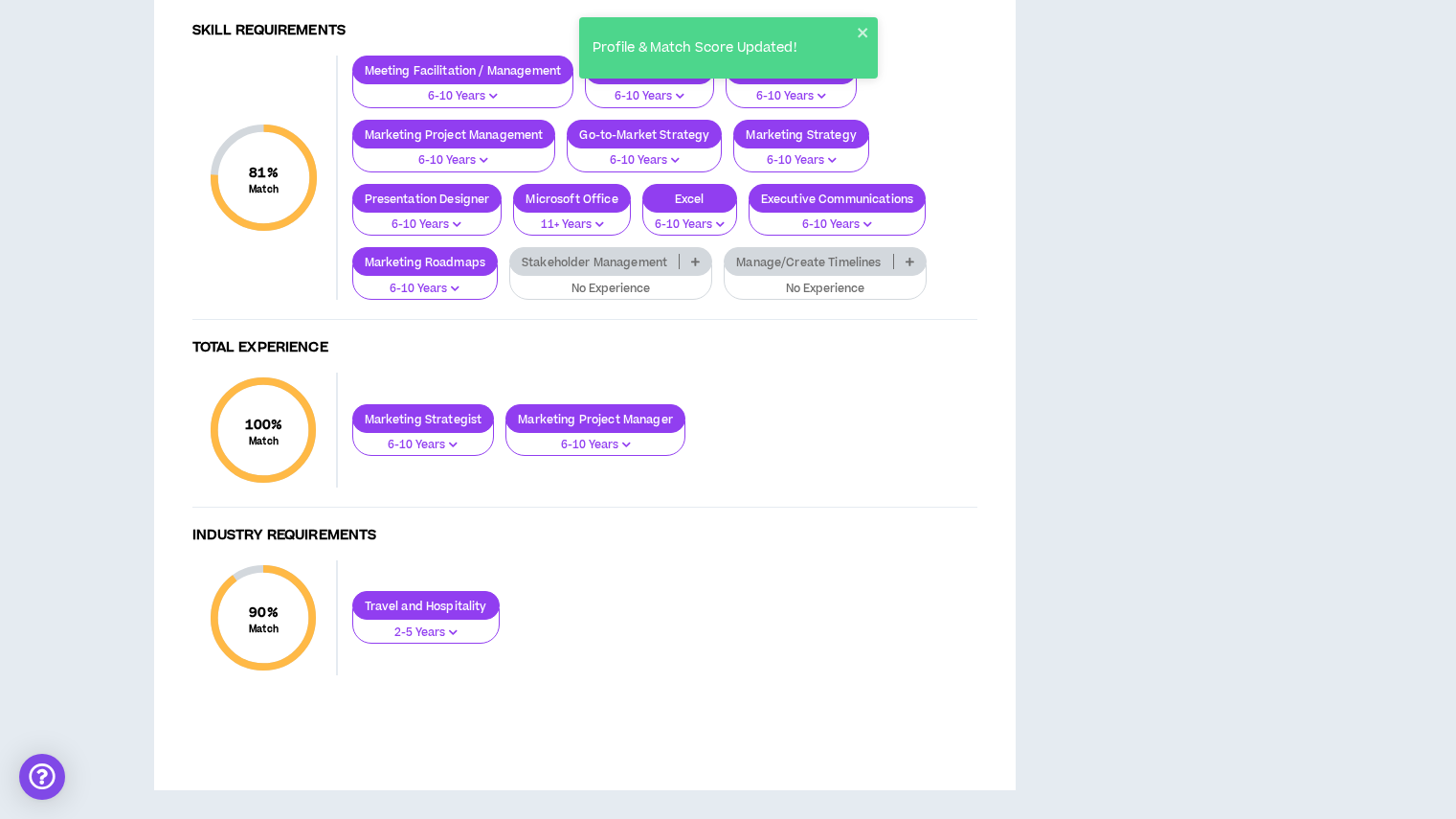
click at [621, 269] on p "Stakeholder Management" at bounding box center [594, 262] width 169 height 15
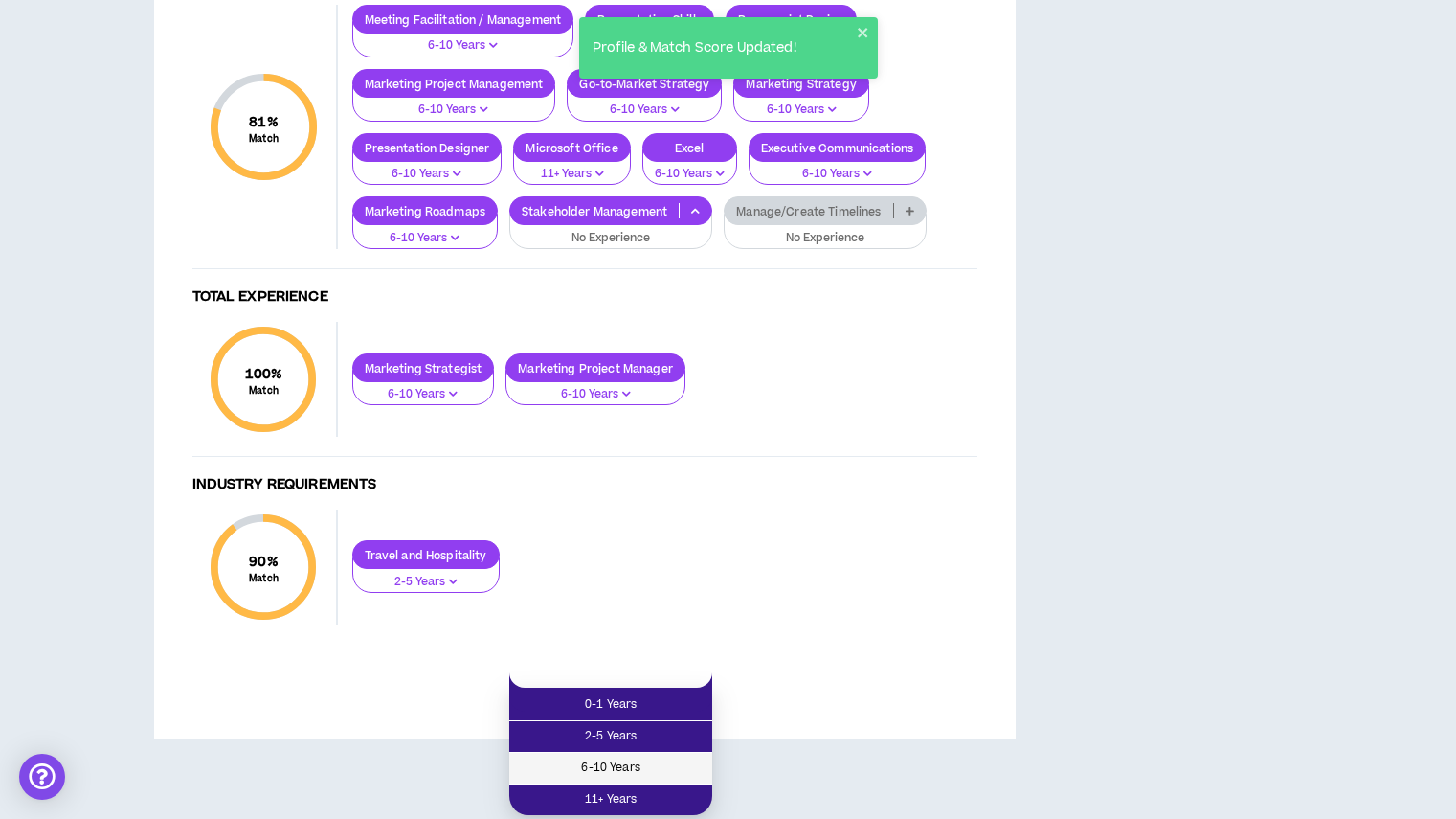
click at [612, 758] on span "6-10 Years" at bounding box center [611, 768] width 180 height 21
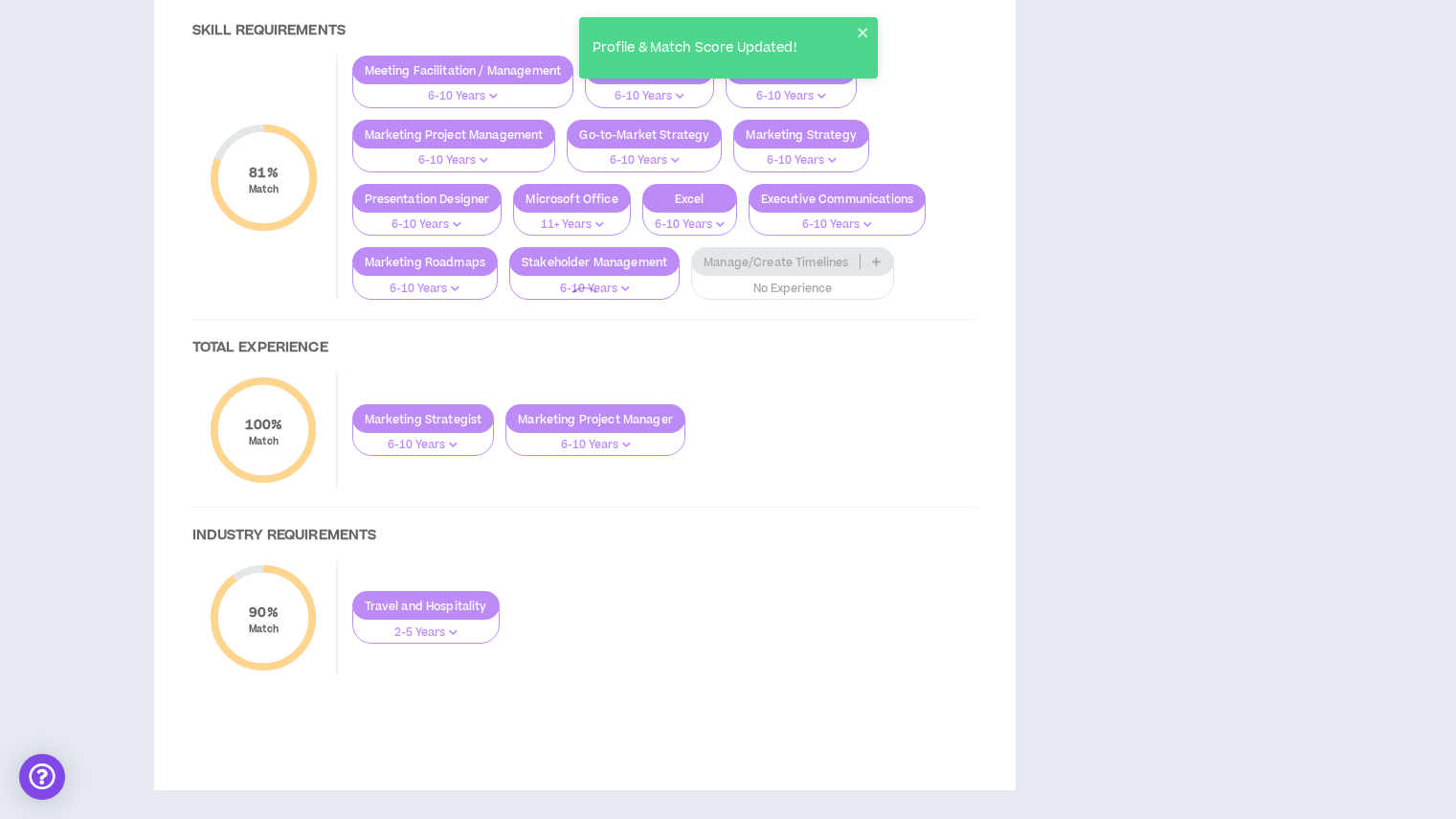
click at [771, 605] on div at bounding box center [585, 304] width 823 height 819
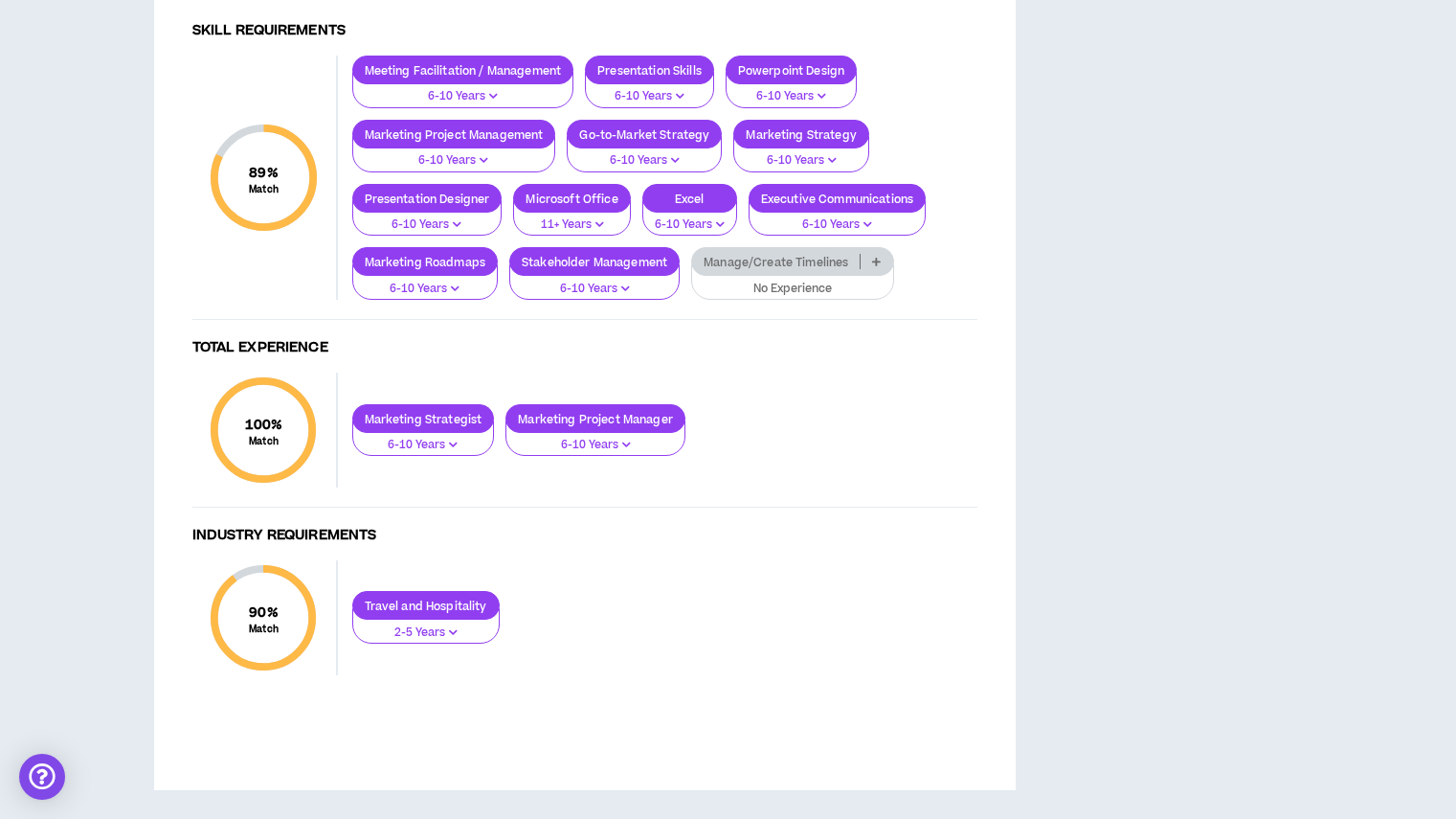
click at [766, 269] on p "Manage/Create Timelines" at bounding box center [776, 262] width 168 height 15
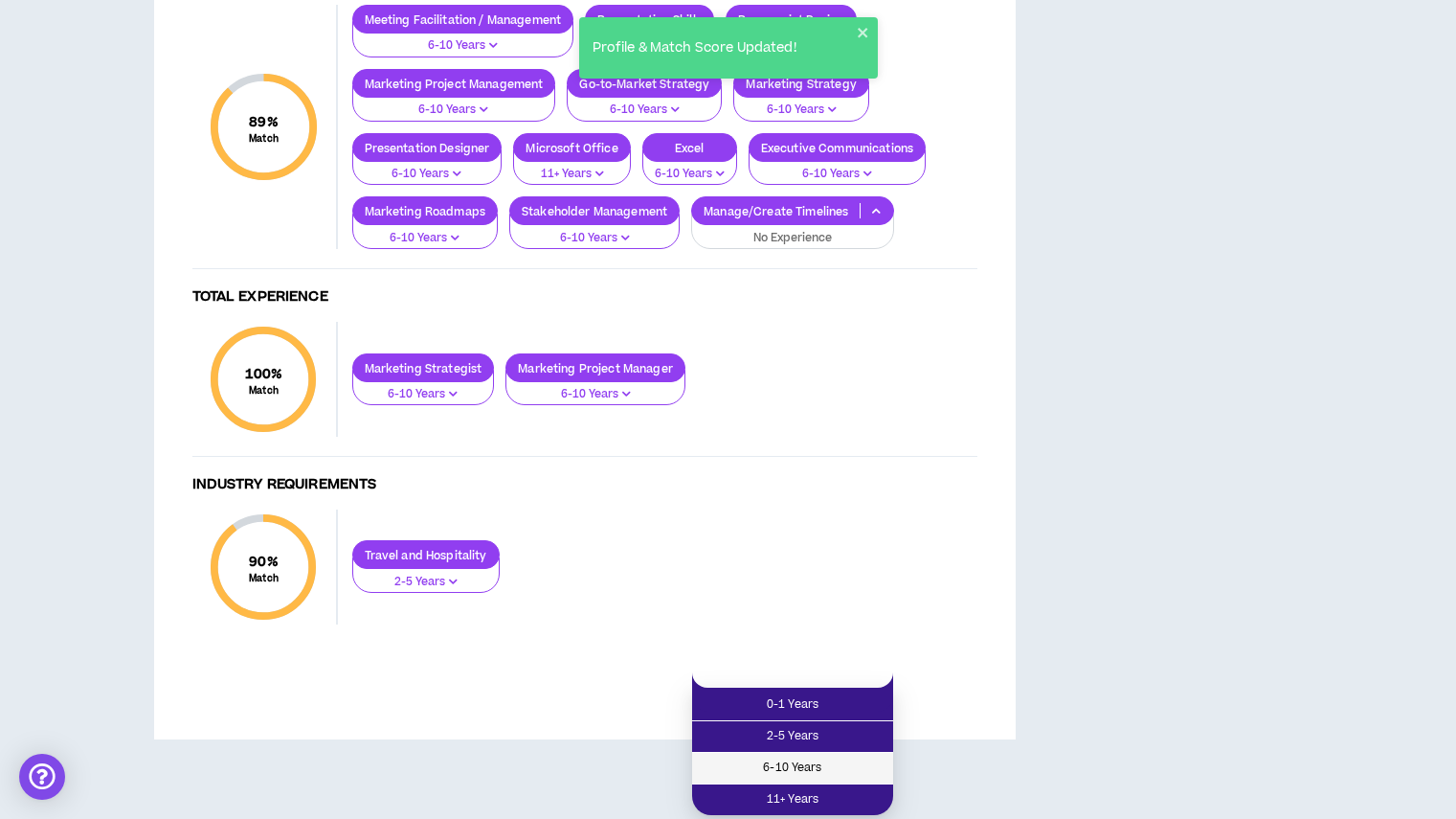
click at [775, 758] on span "6-10 Years" at bounding box center [792, 768] width 178 height 21
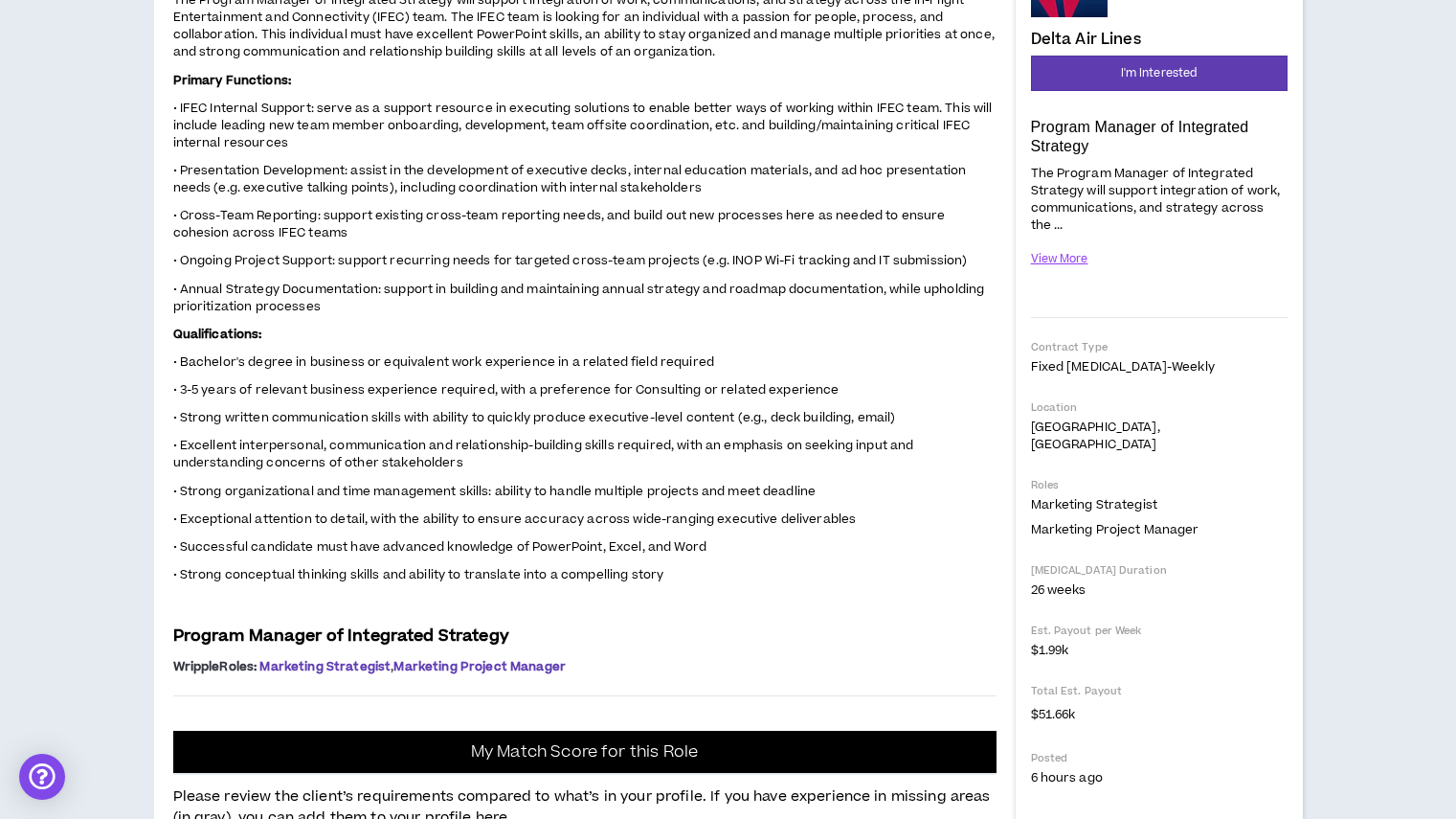
scroll to position [0, 0]
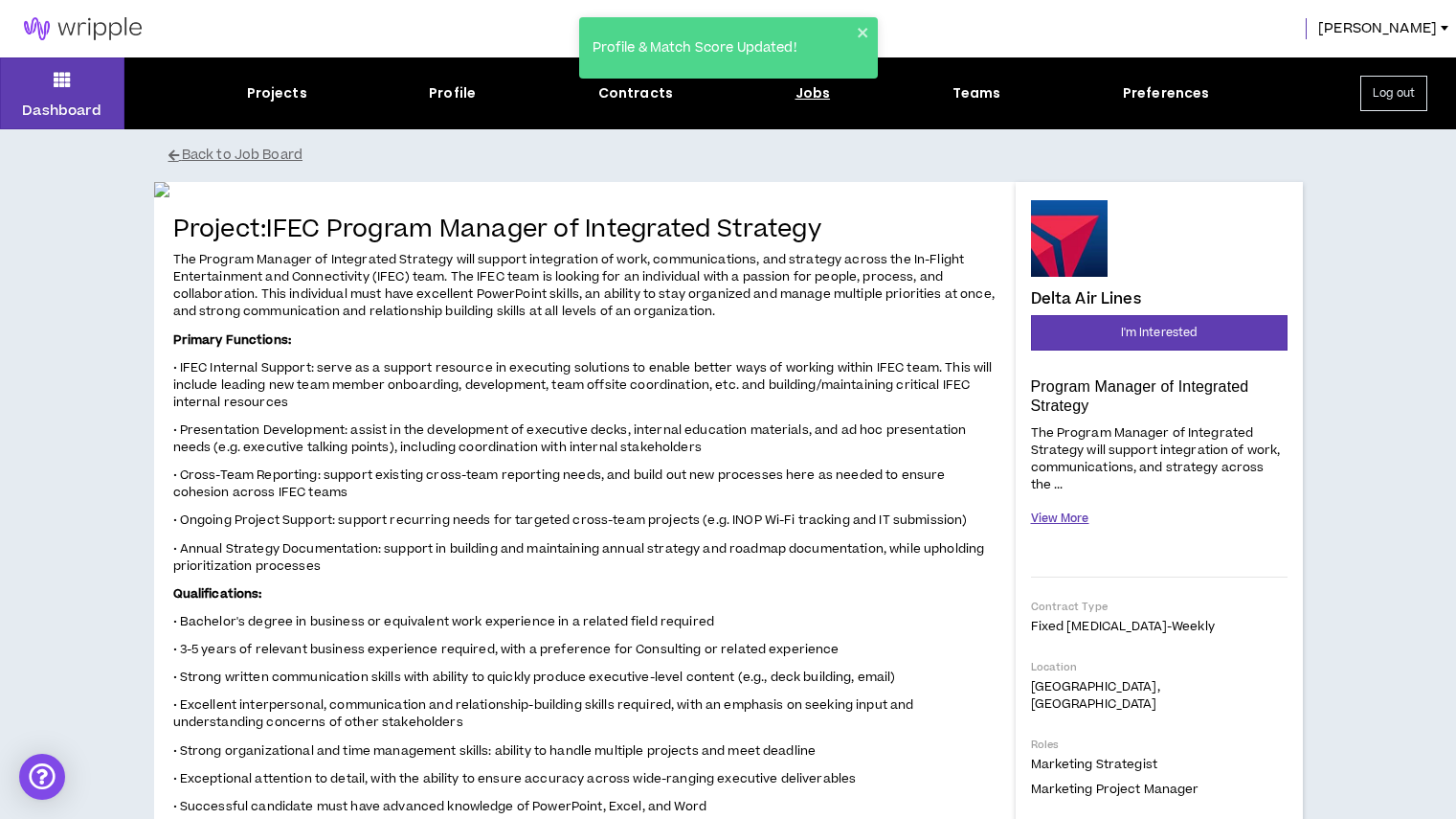
click at [1077, 514] on button "View More" at bounding box center [1060, 518] width 59 height 33
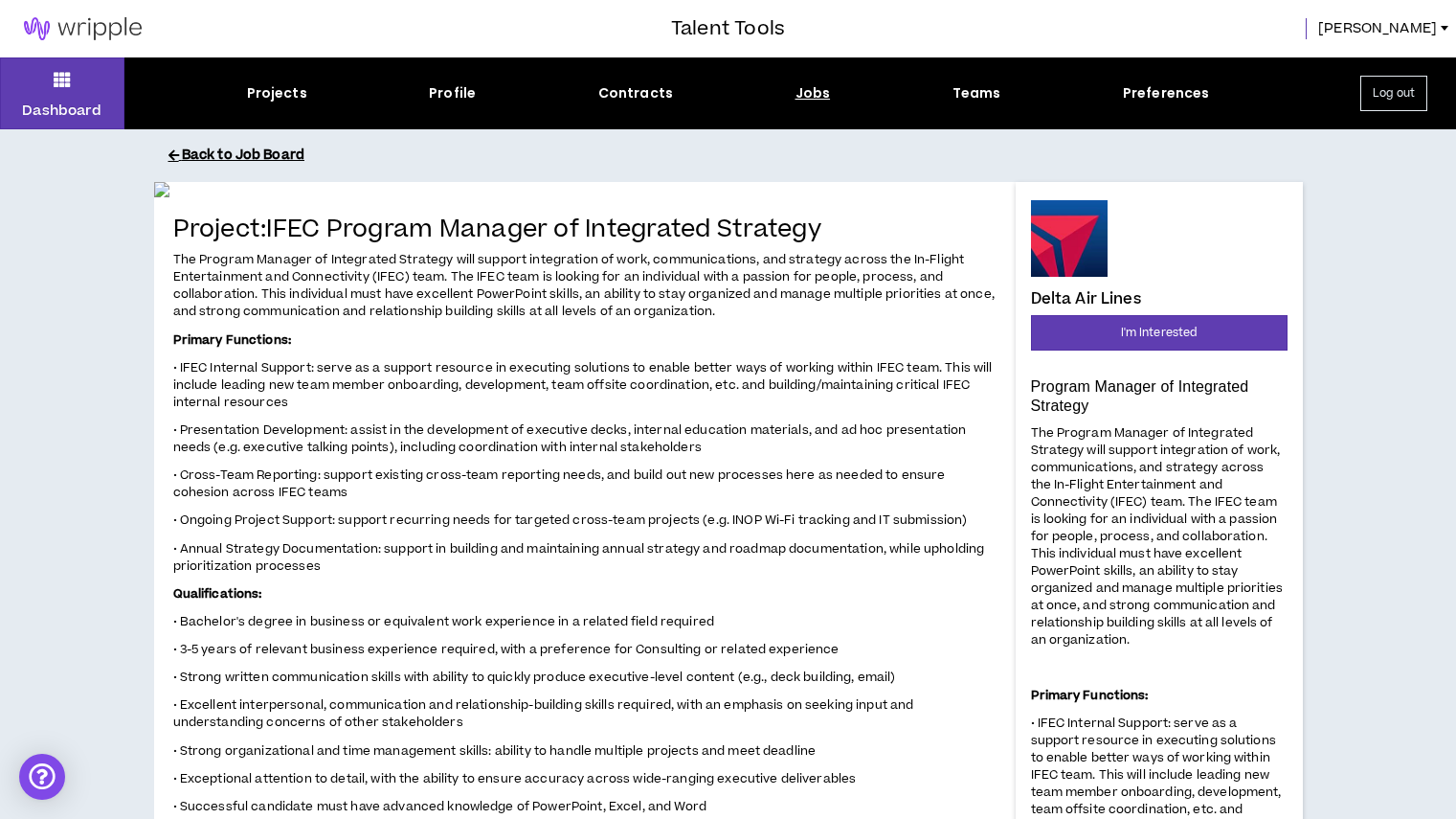
click at [259, 150] on button "Back to Job Board" at bounding box center [743, 155] width 1149 height 33
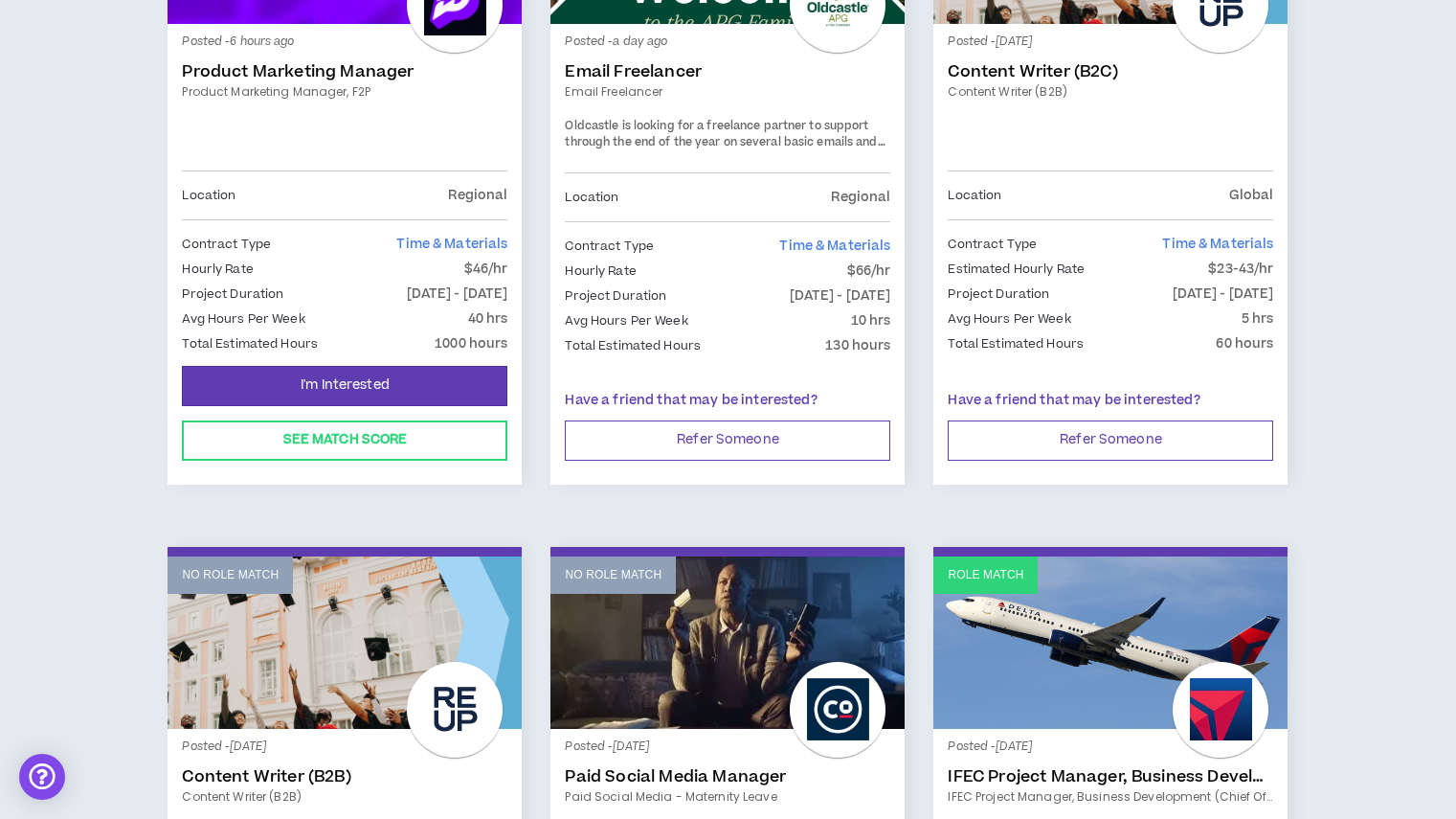
scroll to position [1966, 0]
